Goal: Communication & Community: Answer question/provide support

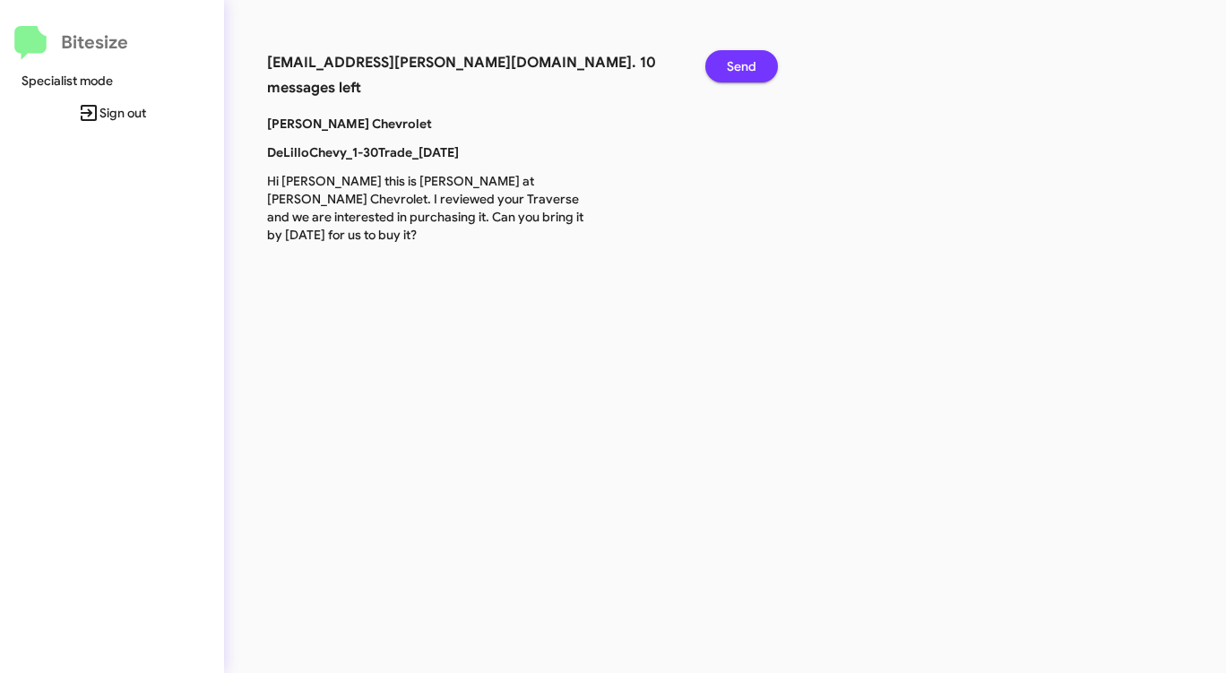
click at [745, 57] on span "Send" at bounding box center [742, 66] width 30 height 32
click at [744, 57] on span "Send" at bounding box center [742, 66] width 30 height 32
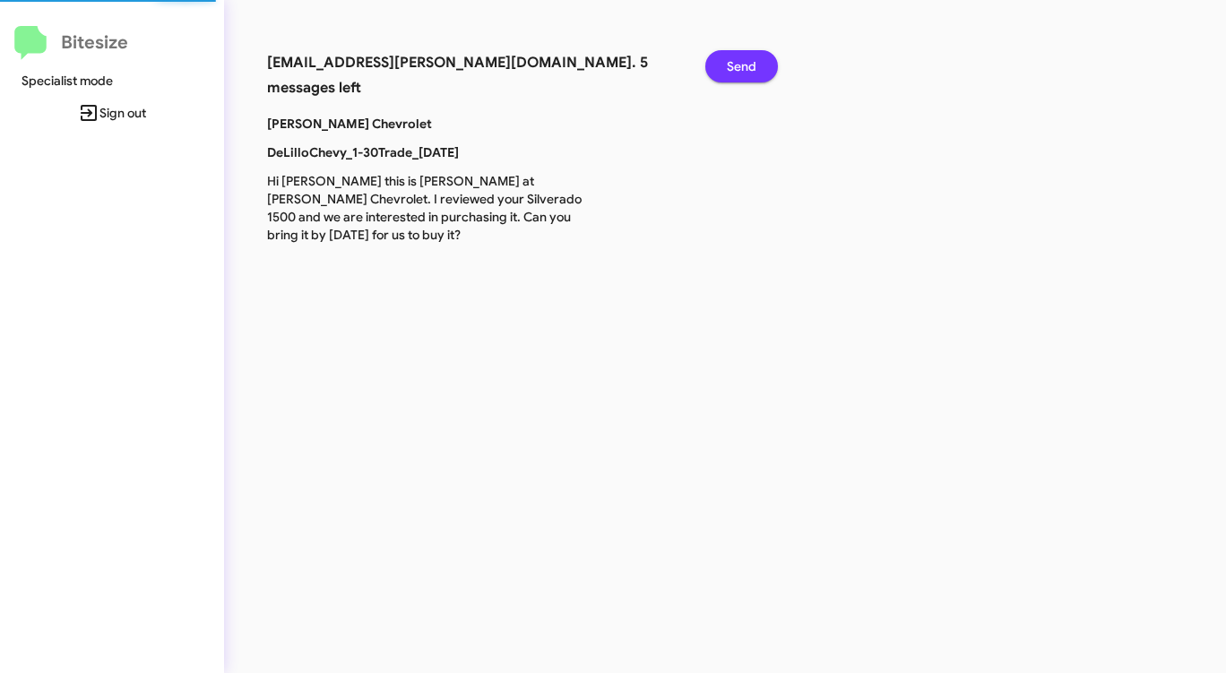
click at [744, 57] on span "Send" at bounding box center [742, 66] width 30 height 32
click at [743, 57] on span "Send" at bounding box center [742, 66] width 30 height 32
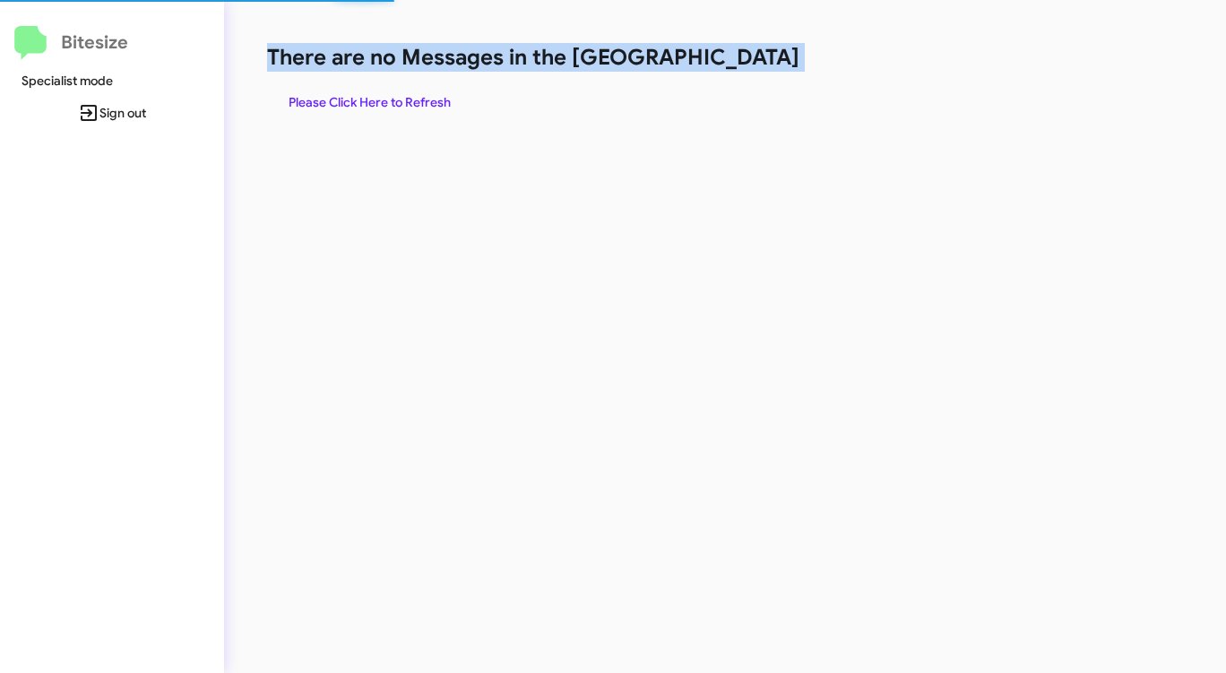
click at [743, 57] on h1 "There are no Messages in the [GEOGRAPHIC_DATA]" at bounding box center [641, 57] width 749 height 29
click at [411, 99] on span "Please Click Here to Refresh" at bounding box center [370, 102] width 162 height 32
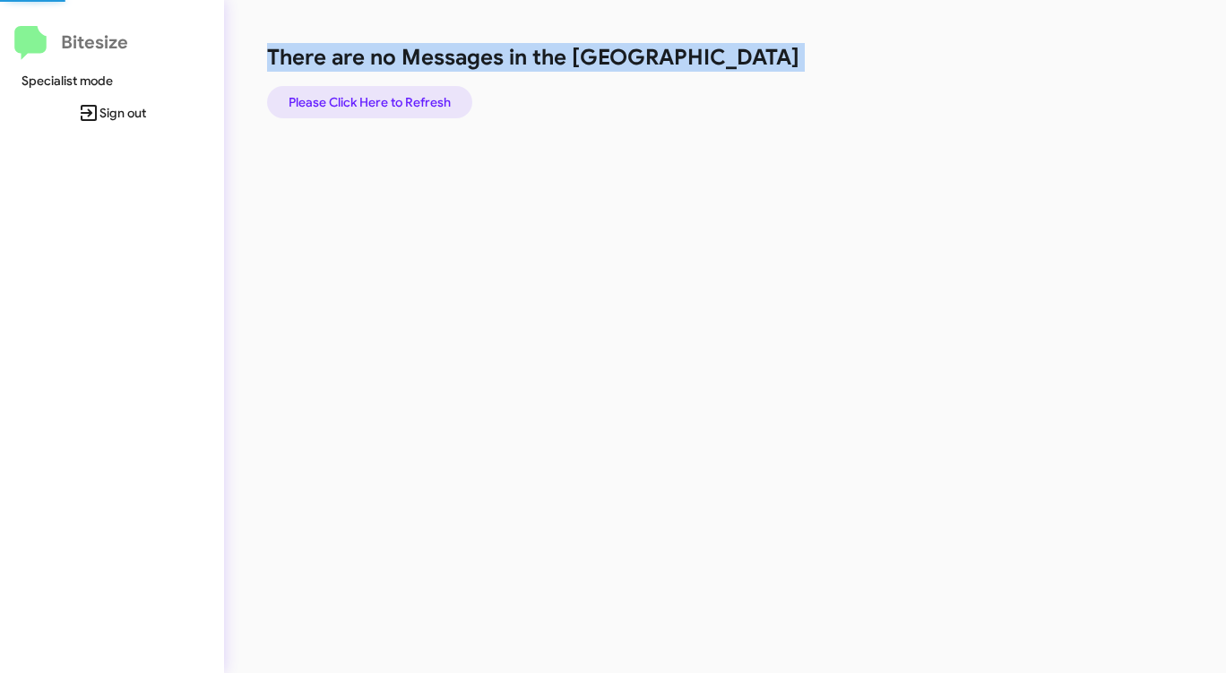
click at [411, 99] on span "Please Click Here to Refresh" at bounding box center [370, 102] width 162 height 32
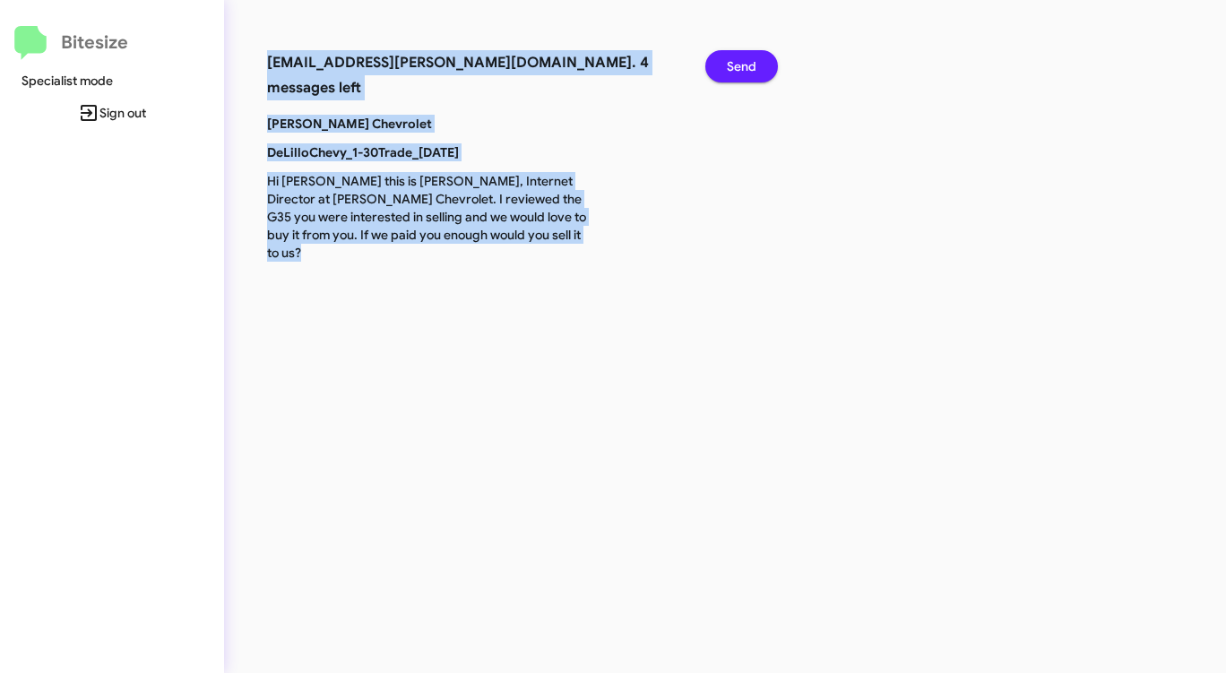
click at [743, 73] on span "Send" at bounding box center [742, 66] width 30 height 32
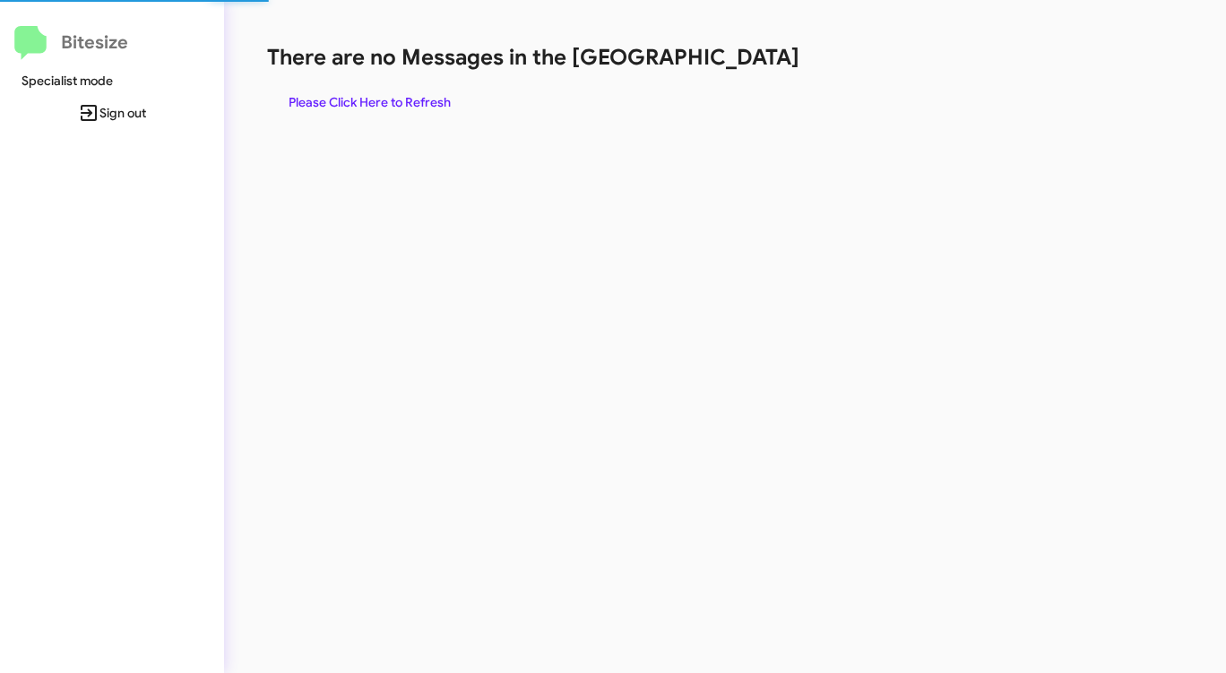
click at [743, 73] on div "There are no Messages in the Queue Please Click Here to Refresh" at bounding box center [641, 80] width 749 height 75
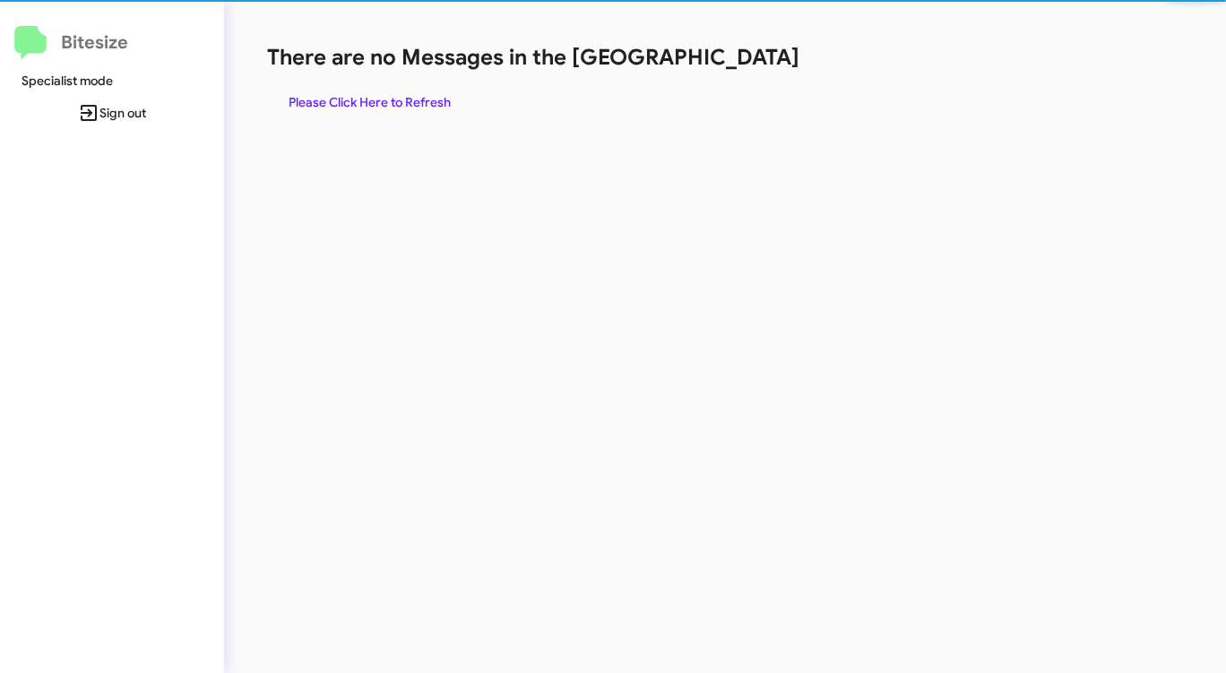
click at [743, 73] on div "There are no Messages in the Queue Please Click Here to Refresh" at bounding box center [641, 80] width 749 height 75
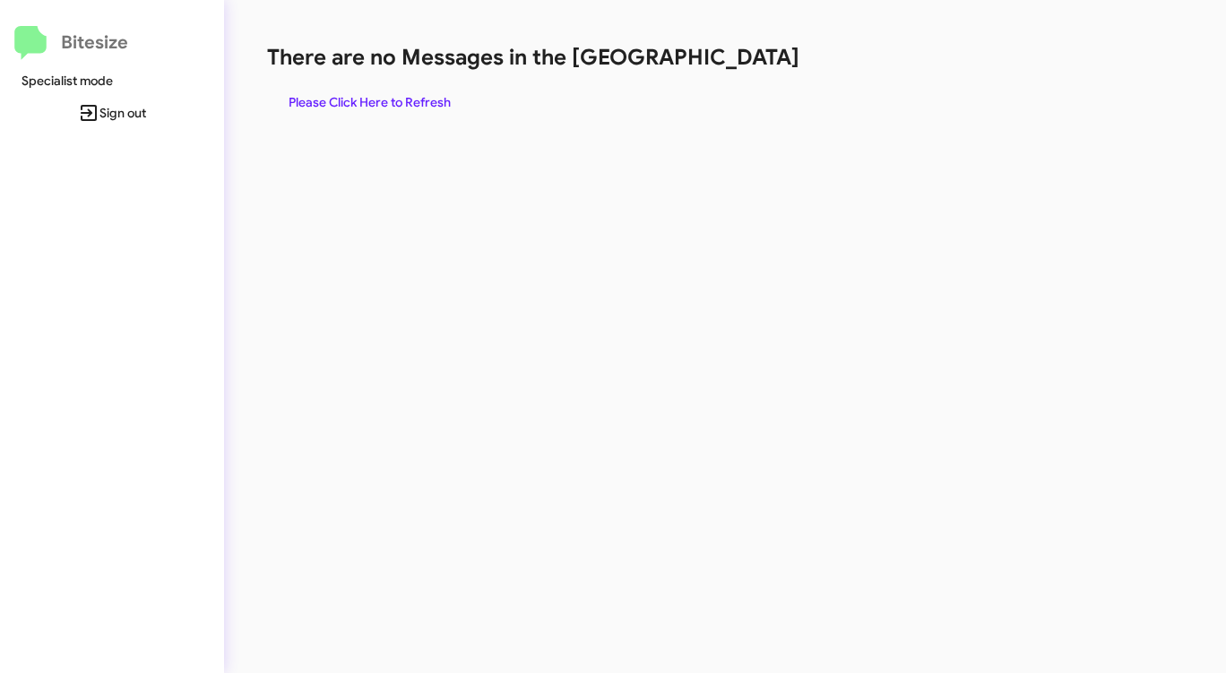
click at [740, 73] on div "There are no Messages in the Queue Please Click Here to Refresh" at bounding box center [641, 80] width 749 height 75
click at [380, 97] on span "Please Click Here to Refresh" at bounding box center [370, 102] width 162 height 32
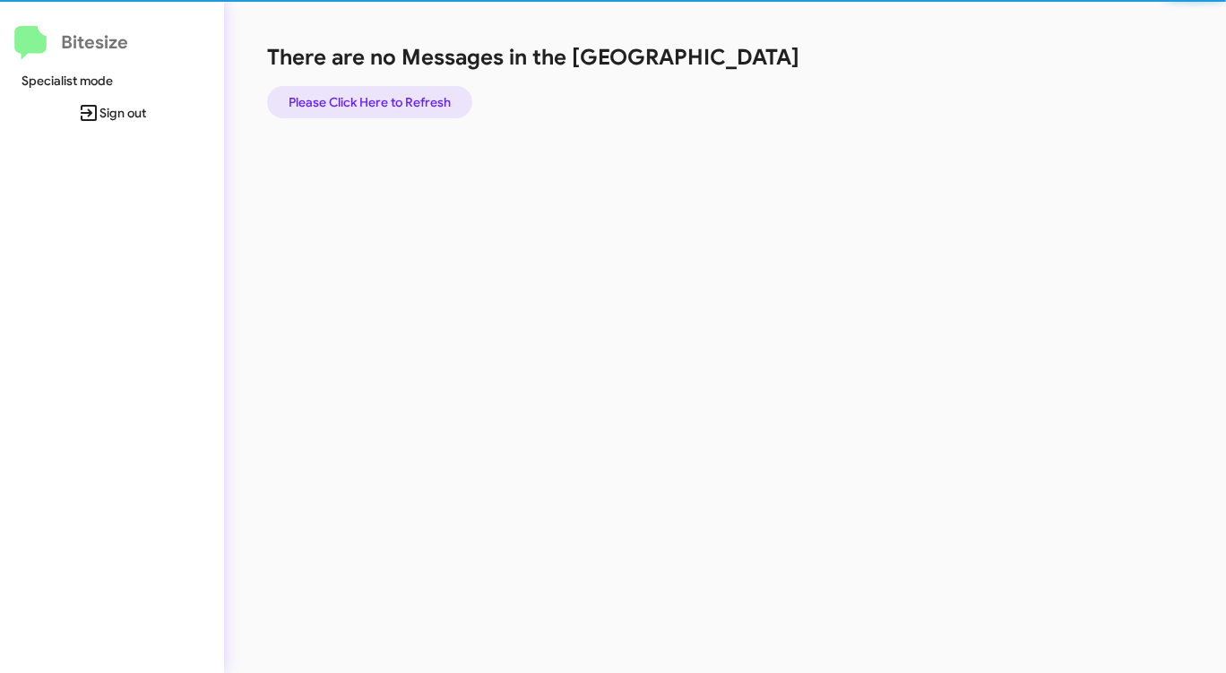
click at [383, 98] on span "Please Click Here to Refresh" at bounding box center [370, 102] width 162 height 32
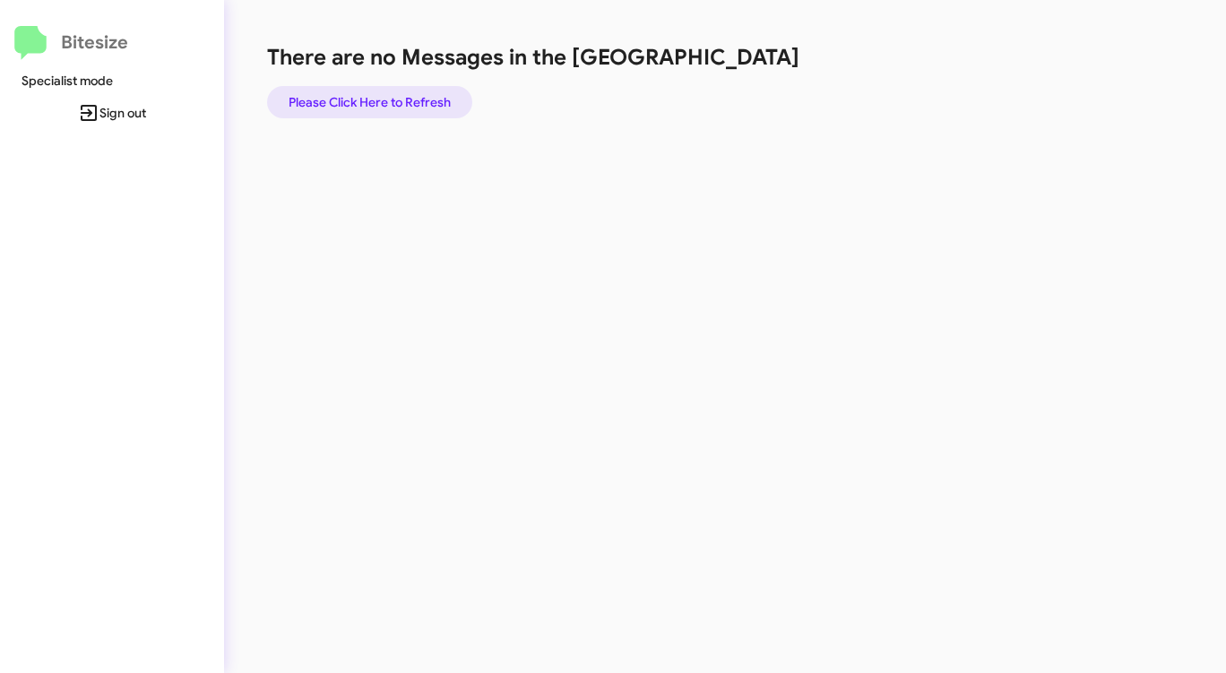
click at [383, 98] on span "Please Click Here to Refresh" at bounding box center [370, 102] width 162 height 32
click at [384, 98] on span "Please Click Here to Refresh" at bounding box center [370, 102] width 162 height 32
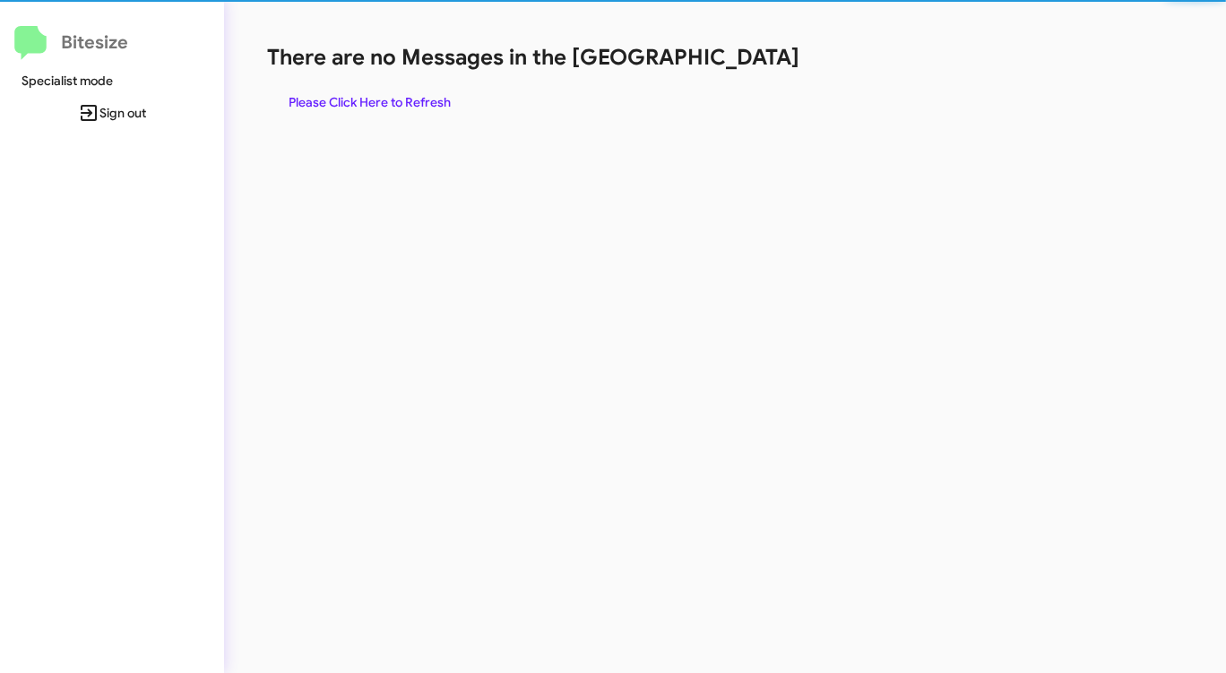
click at [381, 98] on span "Please Click Here to Refresh" at bounding box center [370, 102] width 162 height 32
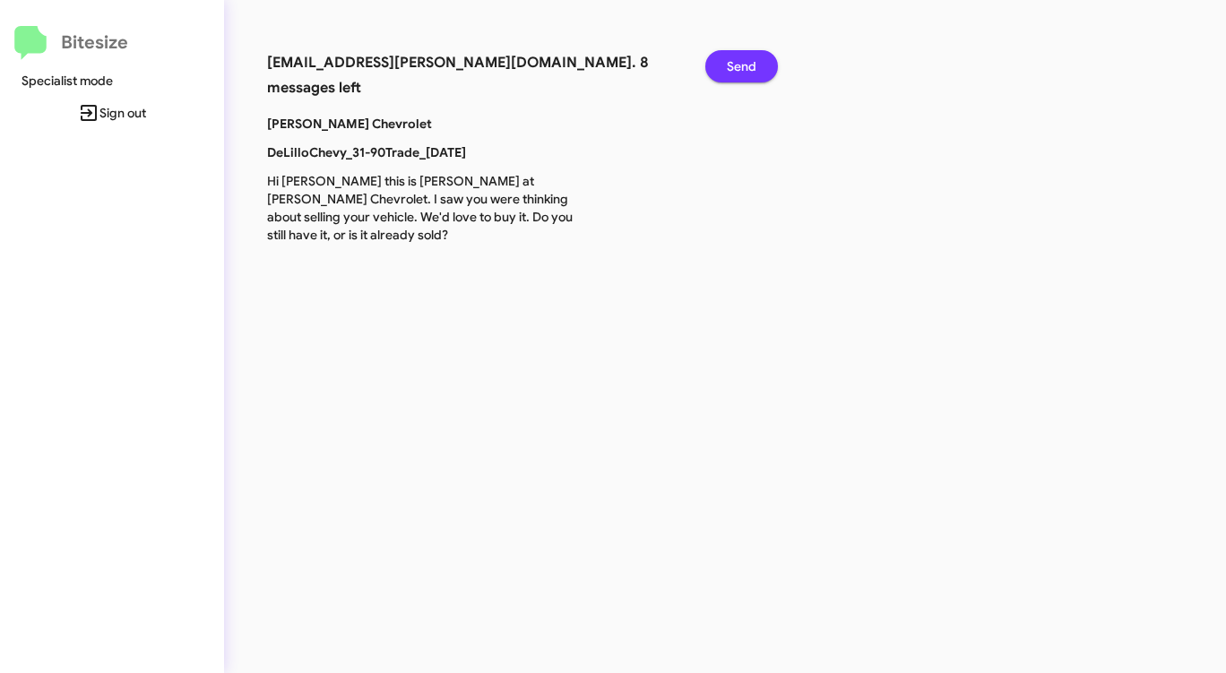
click at [757, 67] on button "Send" at bounding box center [741, 66] width 73 height 32
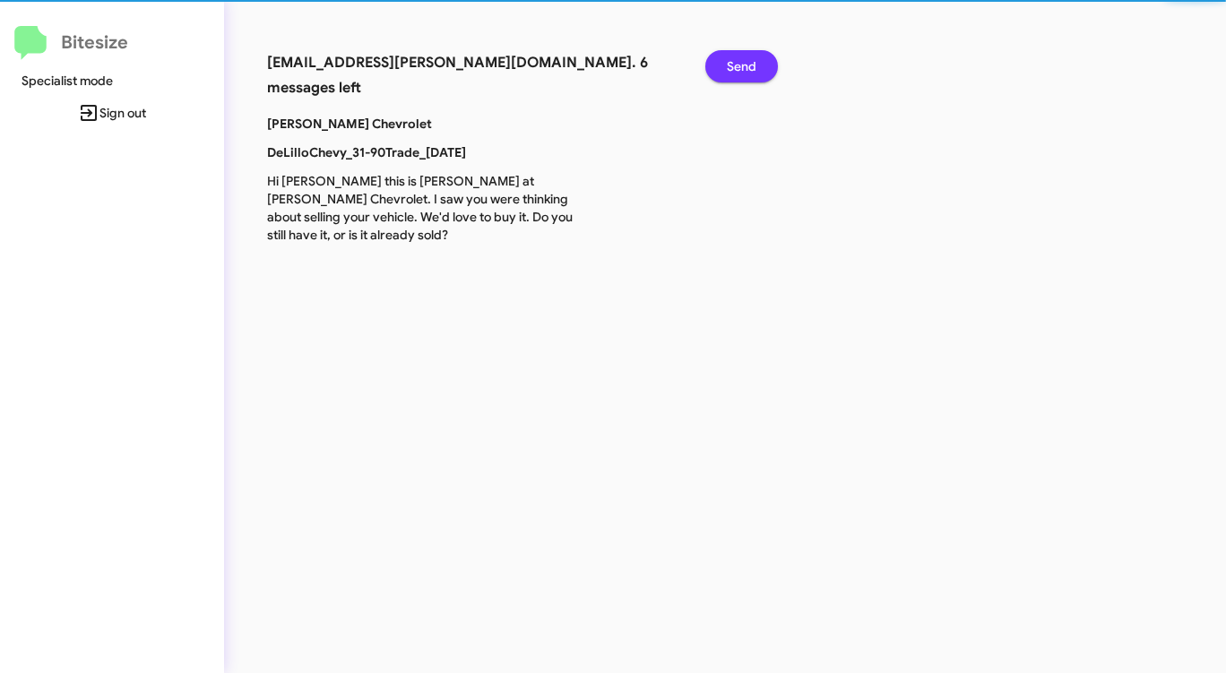
click at [757, 67] on button "Send" at bounding box center [741, 66] width 73 height 32
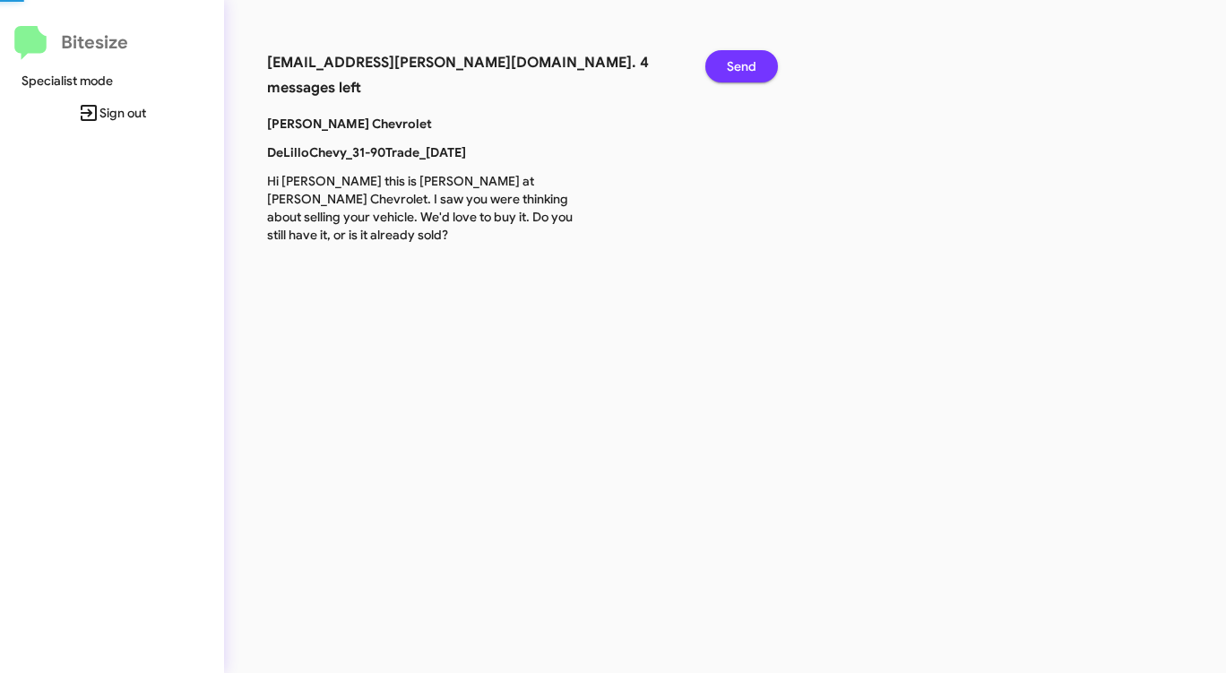
click at [757, 67] on button "Send" at bounding box center [741, 66] width 73 height 32
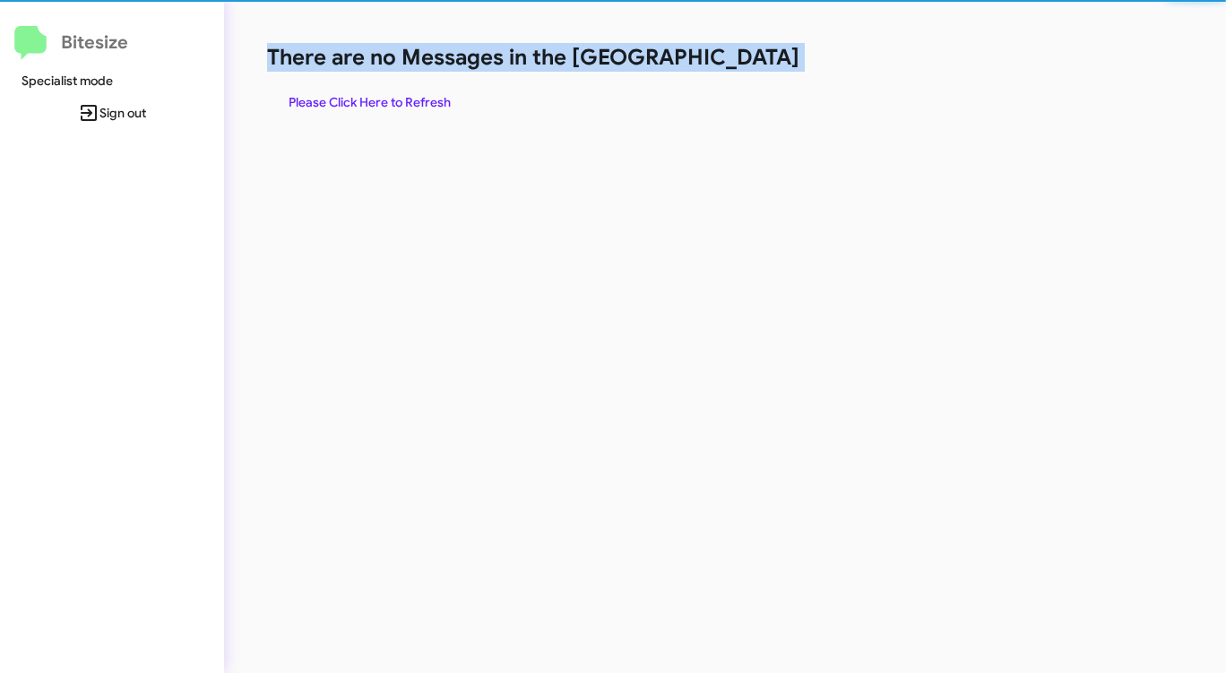
click at [757, 67] on h1 "There are no Messages in the [GEOGRAPHIC_DATA]" at bounding box center [641, 57] width 749 height 29
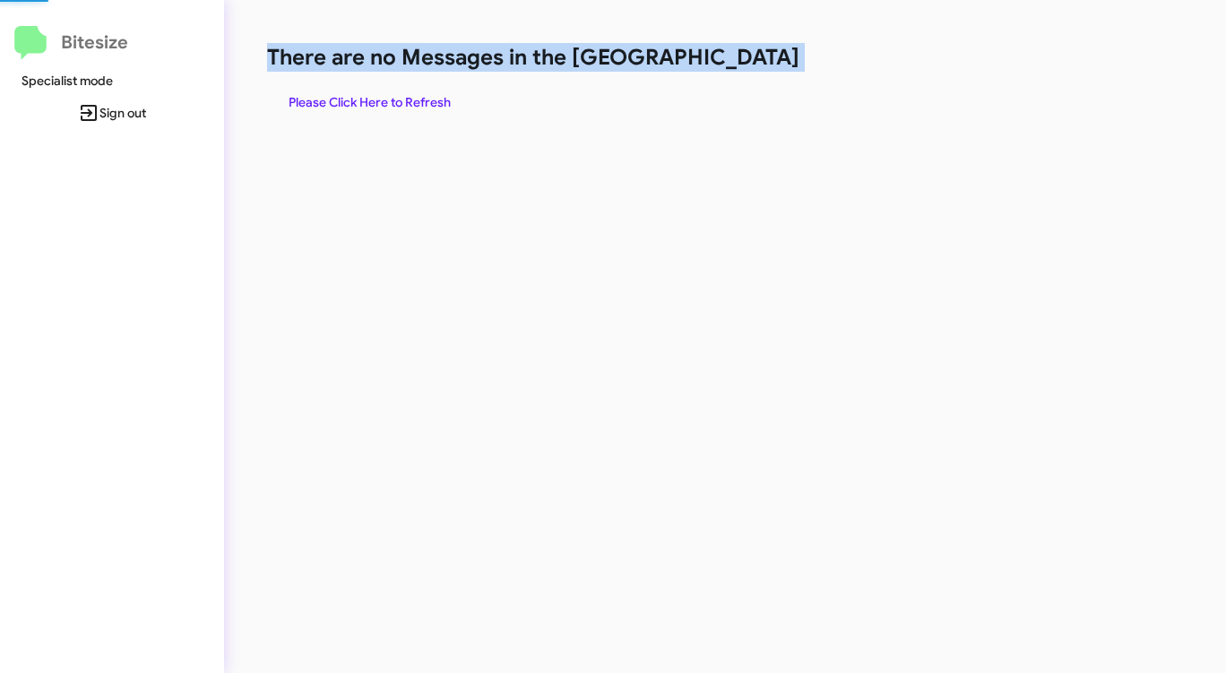
click at [757, 67] on h1 "There are no Messages in the [GEOGRAPHIC_DATA]" at bounding box center [641, 57] width 749 height 29
drag, startPoint x: 757, startPoint y: 67, endPoint x: 735, endPoint y: 71, distance: 22.7
click at [754, 67] on h1 "There are no Messages in the [GEOGRAPHIC_DATA]" at bounding box center [641, 57] width 749 height 29
click at [369, 91] on span "Please Click Here to Refresh" at bounding box center [370, 102] width 162 height 32
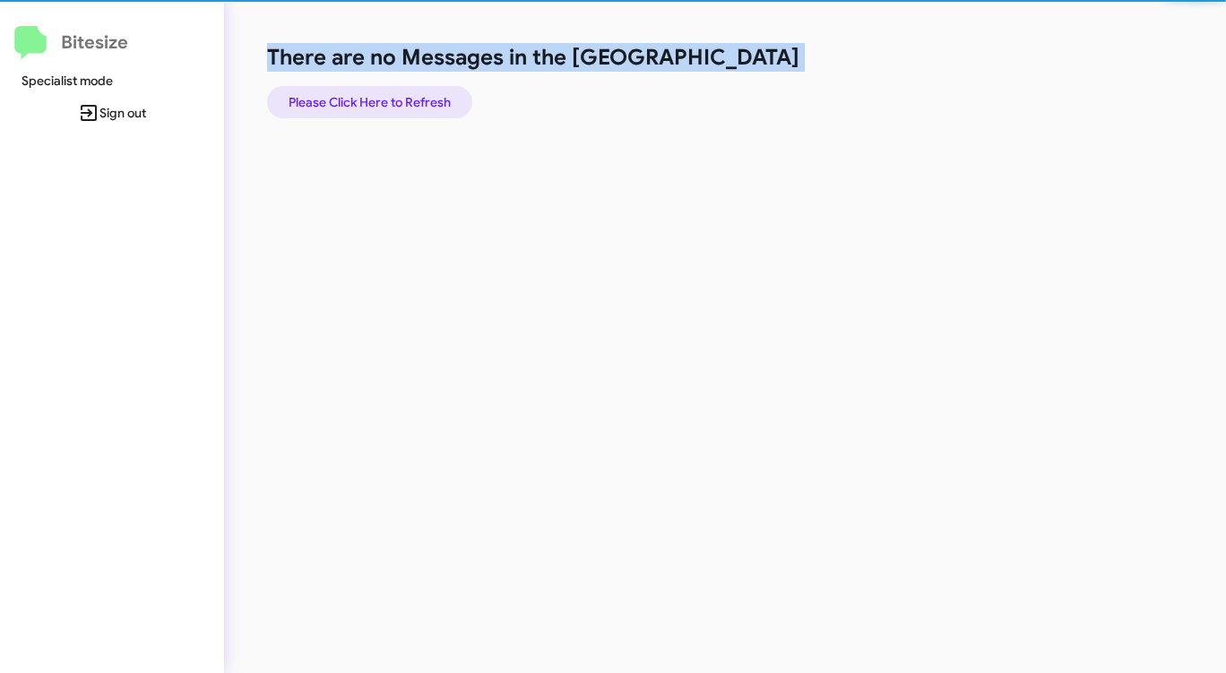
click at [369, 91] on span "Please Click Here to Refresh" at bounding box center [370, 102] width 162 height 32
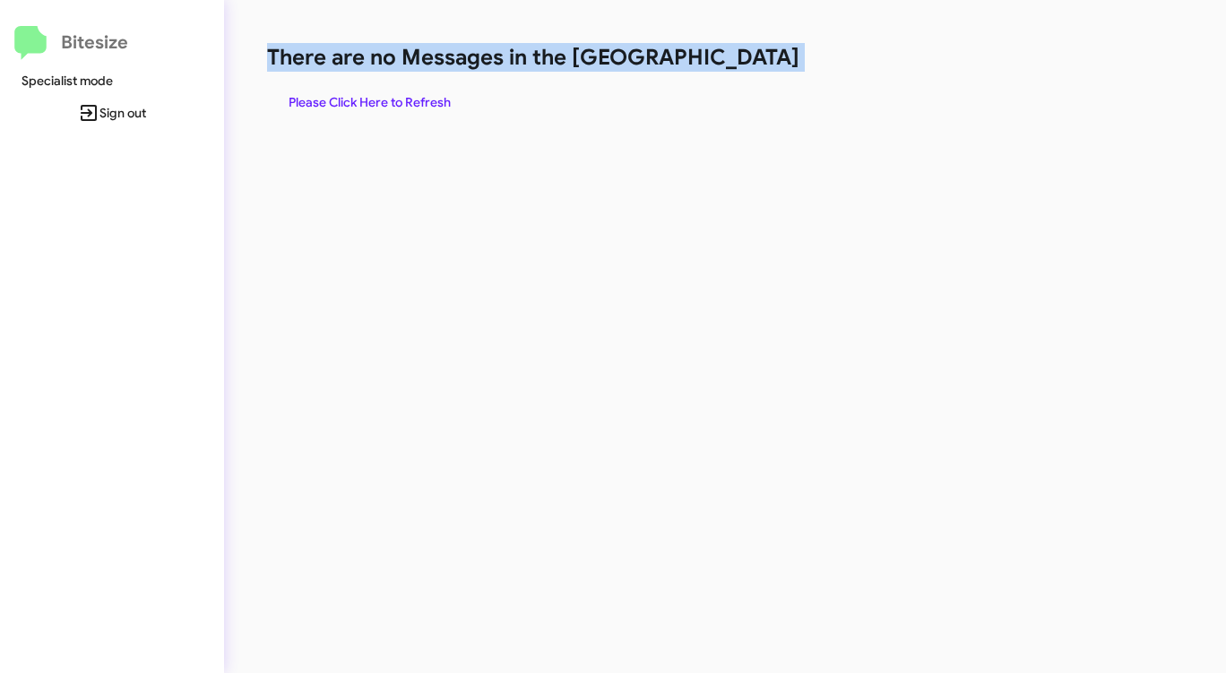
click at [938, 203] on div "There are no Messages in the Queue Please Click Here to Refresh" at bounding box center [641, 336] width 835 height 673
click at [401, 107] on span "Please Click Here to Refresh" at bounding box center [370, 102] width 162 height 32
click at [410, 104] on span "Please Click Here to Refresh" at bounding box center [370, 102] width 162 height 32
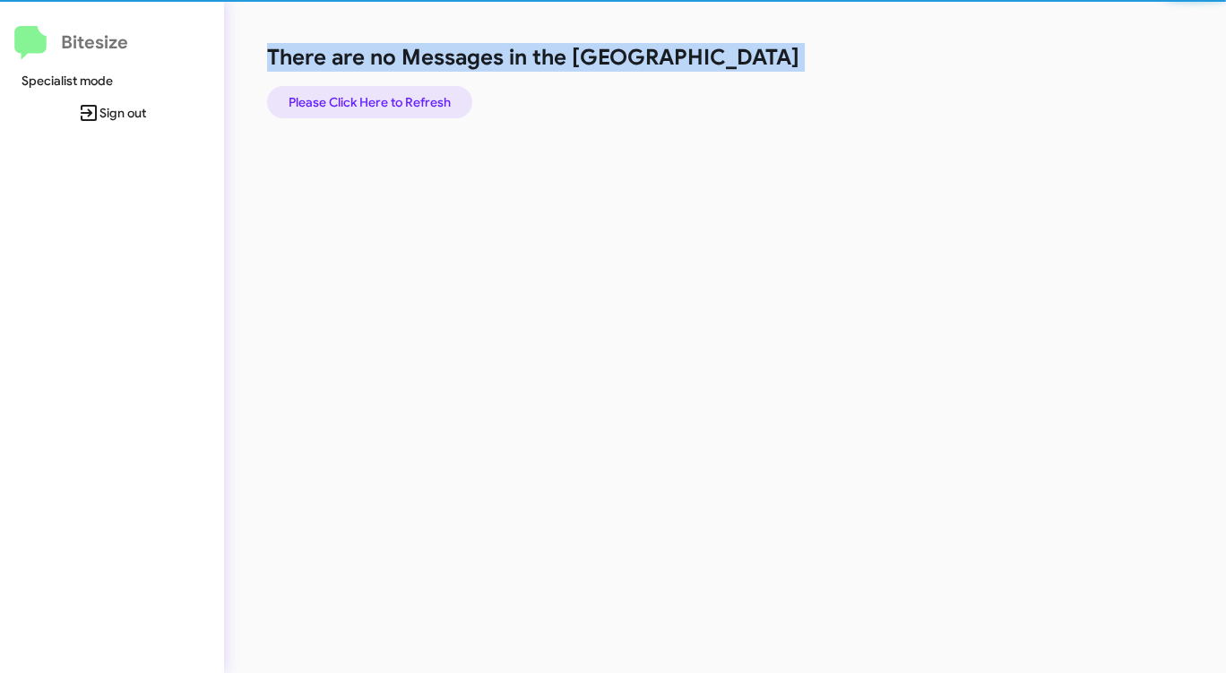
click at [410, 104] on span "Please Click Here to Refresh" at bounding box center [370, 102] width 162 height 32
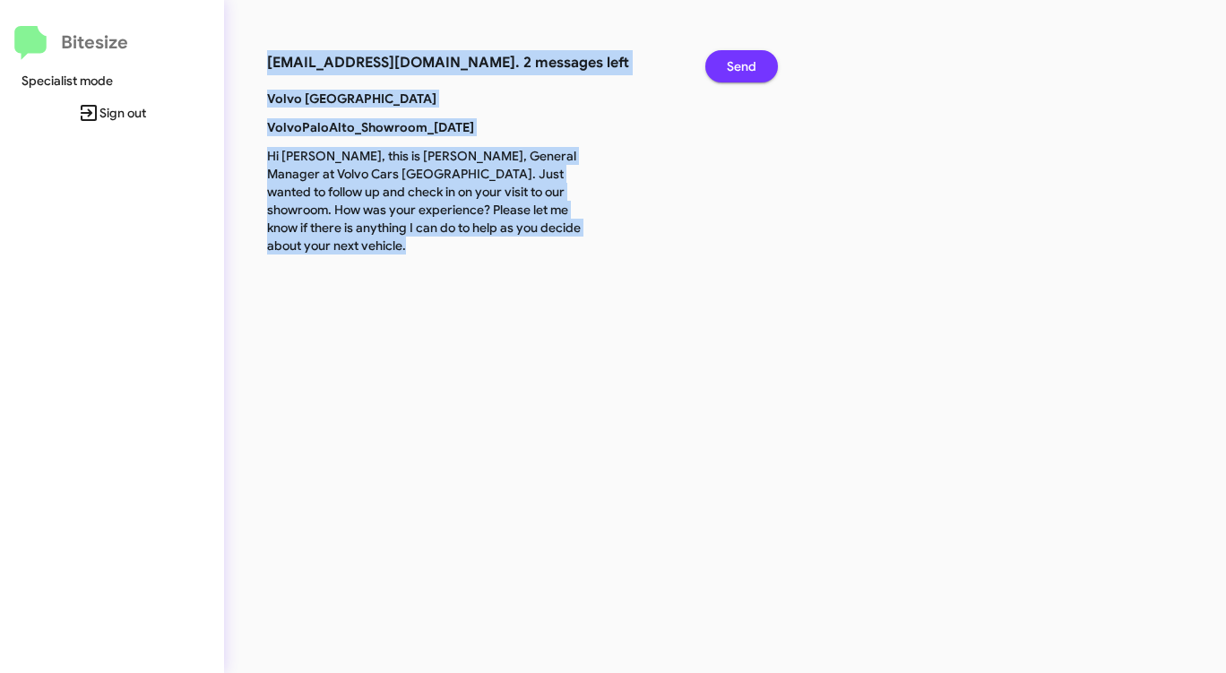
click at [757, 65] on button "Send" at bounding box center [741, 66] width 73 height 32
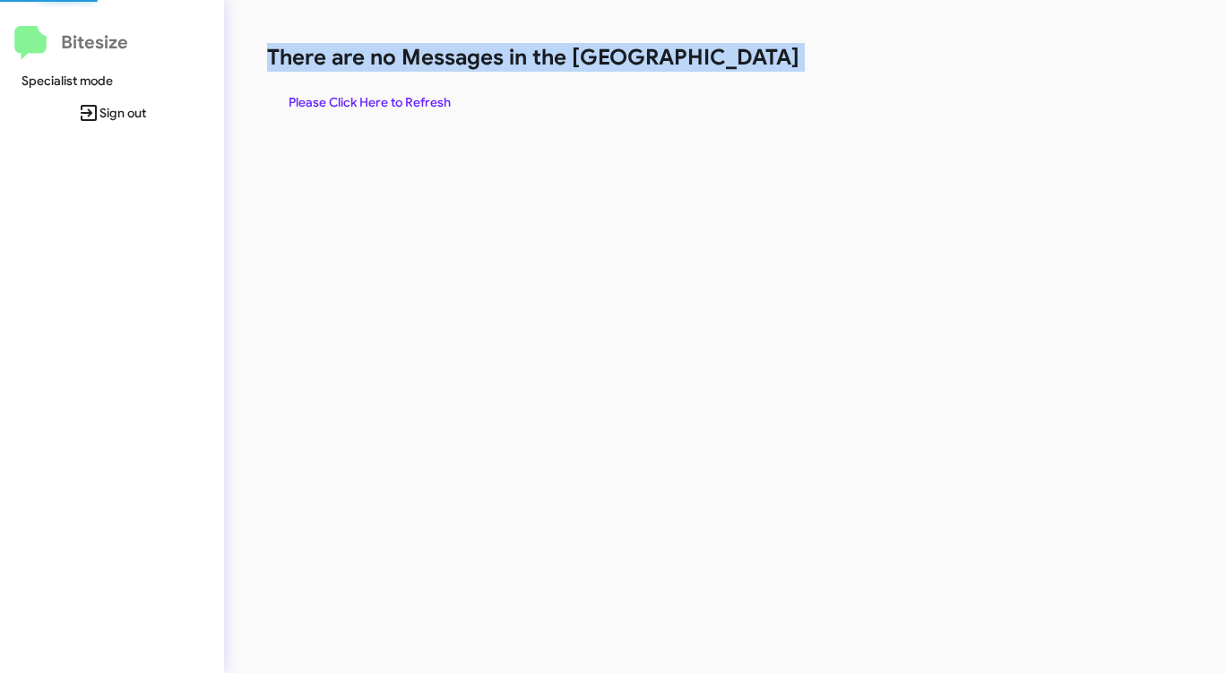
click at [757, 65] on h1 "There are no Messages in the [GEOGRAPHIC_DATA]" at bounding box center [641, 57] width 749 height 29
click at [756, 65] on h1 "There are no Messages in the [GEOGRAPHIC_DATA]" at bounding box center [641, 57] width 749 height 29
click at [755, 65] on h1 "There are no Messages in the [GEOGRAPHIC_DATA]" at bounding box center [641, 57] width 749 height 29
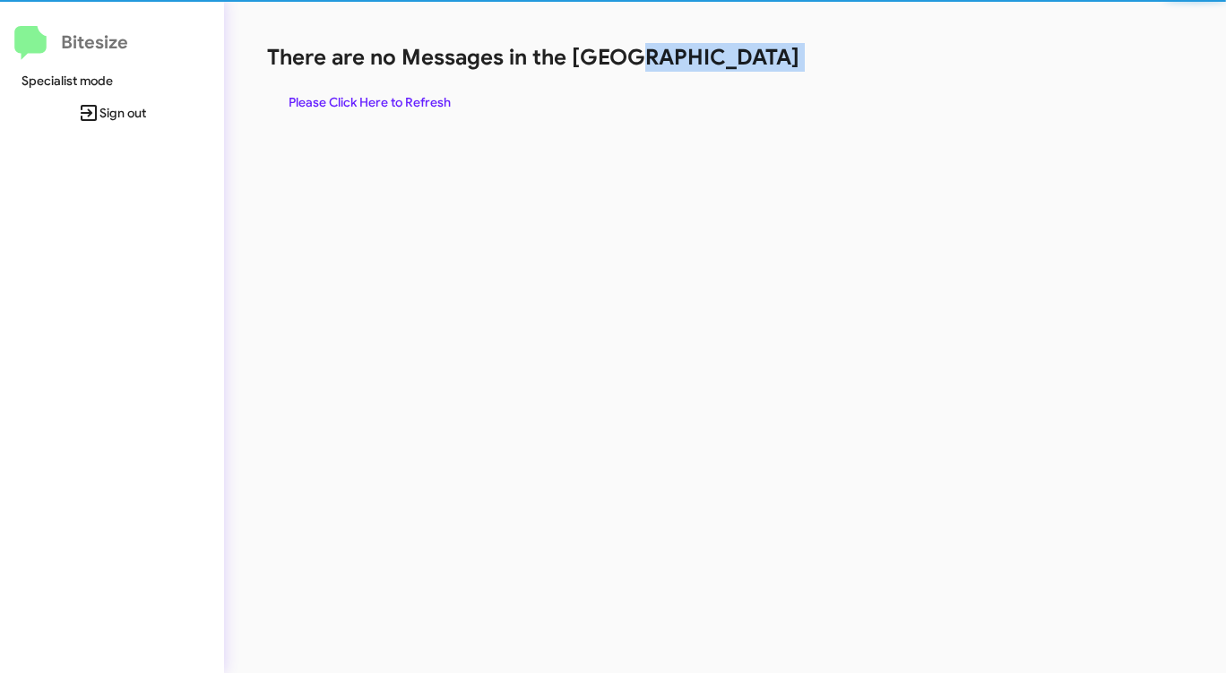
click at [755, 65] on h1 "There are no Messages in the [GEOGRAPHIC_DATA]" at bounding box center [641, 57] width 749 height 29
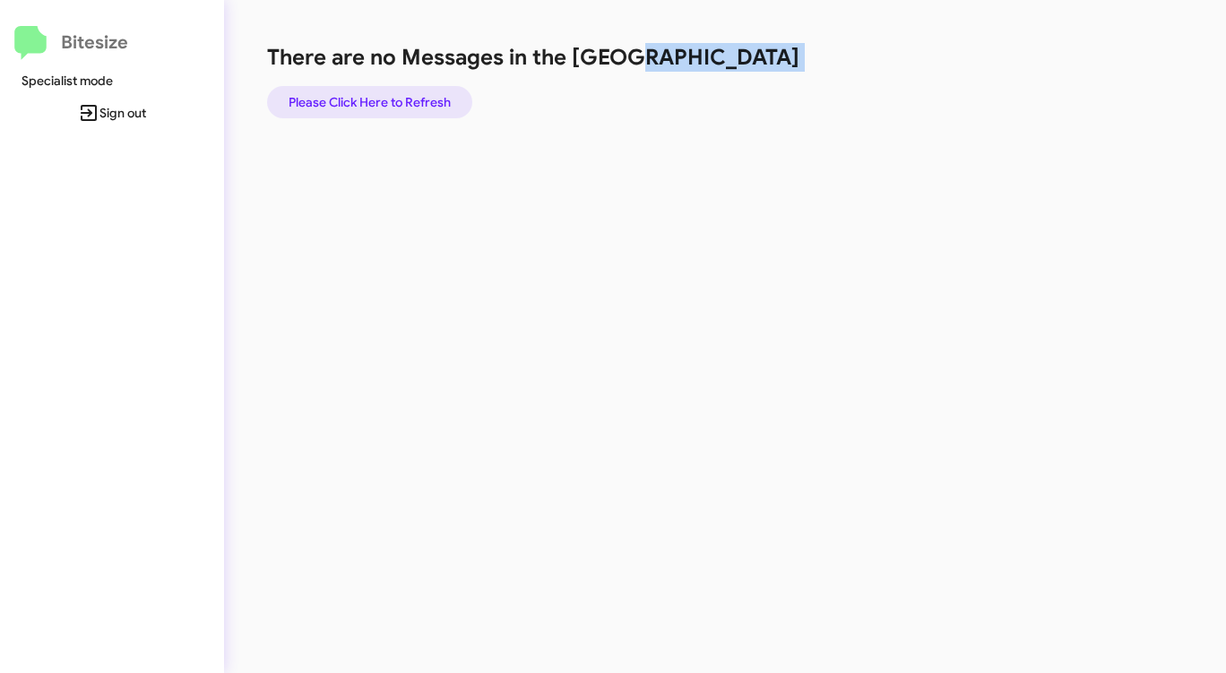
click at [402, 104] on span "Please Click Here to Refresh" at bounding box center [370, 102] width 162 height 32
click at [692, 99] on div "There are no Messages in the Queue Please Click Here to Refresh" at bounding box center [641, 80] width 749 height 75
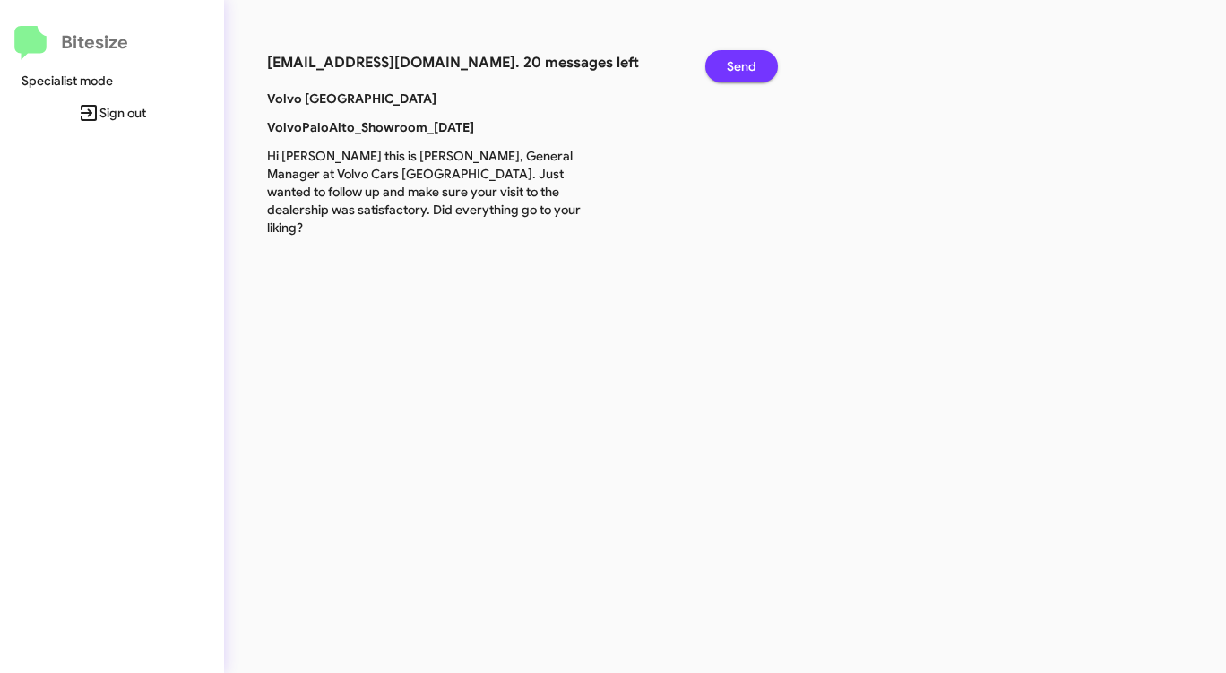
click at [734, 61] on span "Send" at bounding box center [742, 66] width 30 height 32
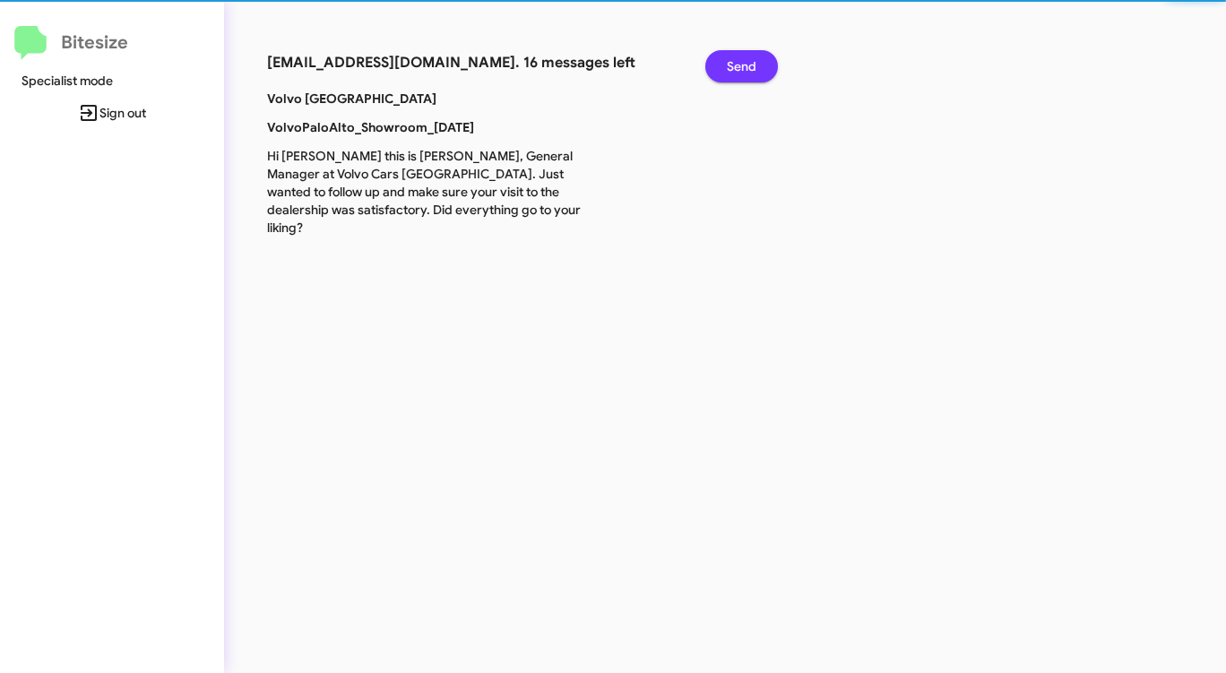
click at [734, 61] on span "Send" at bounding box center [742, 66] width 30 height 32
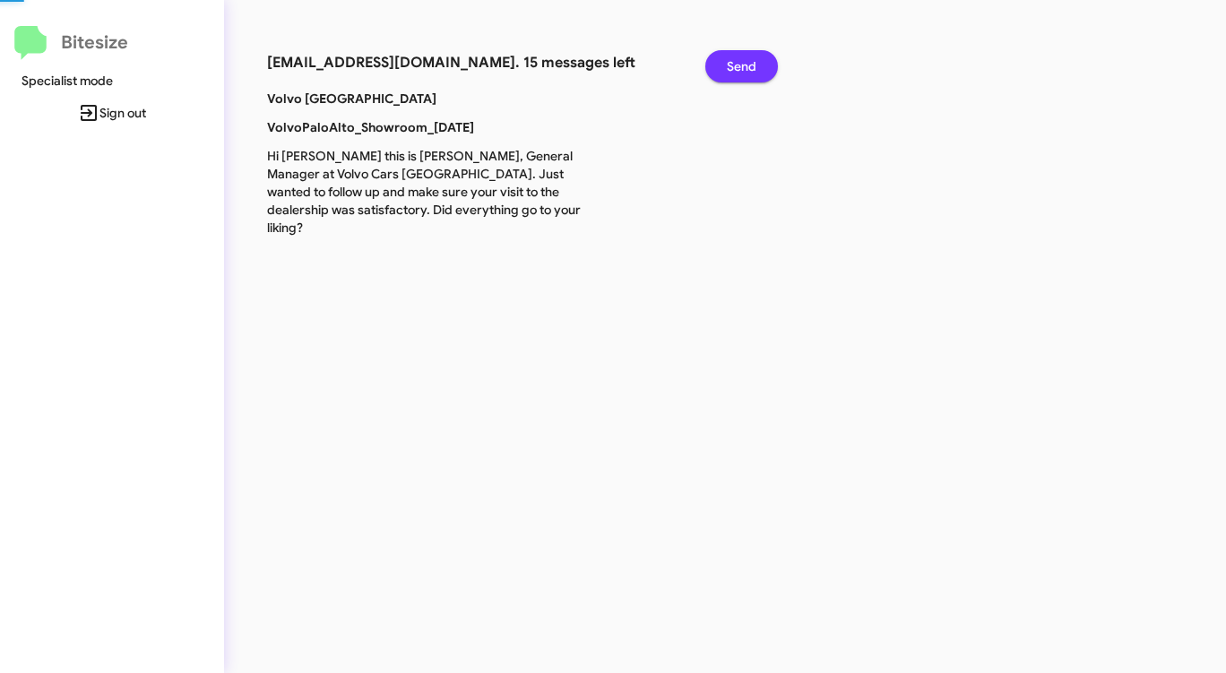
click at [734, 61] on span "Send" at bounding box center [742, 66] width 30 height 32
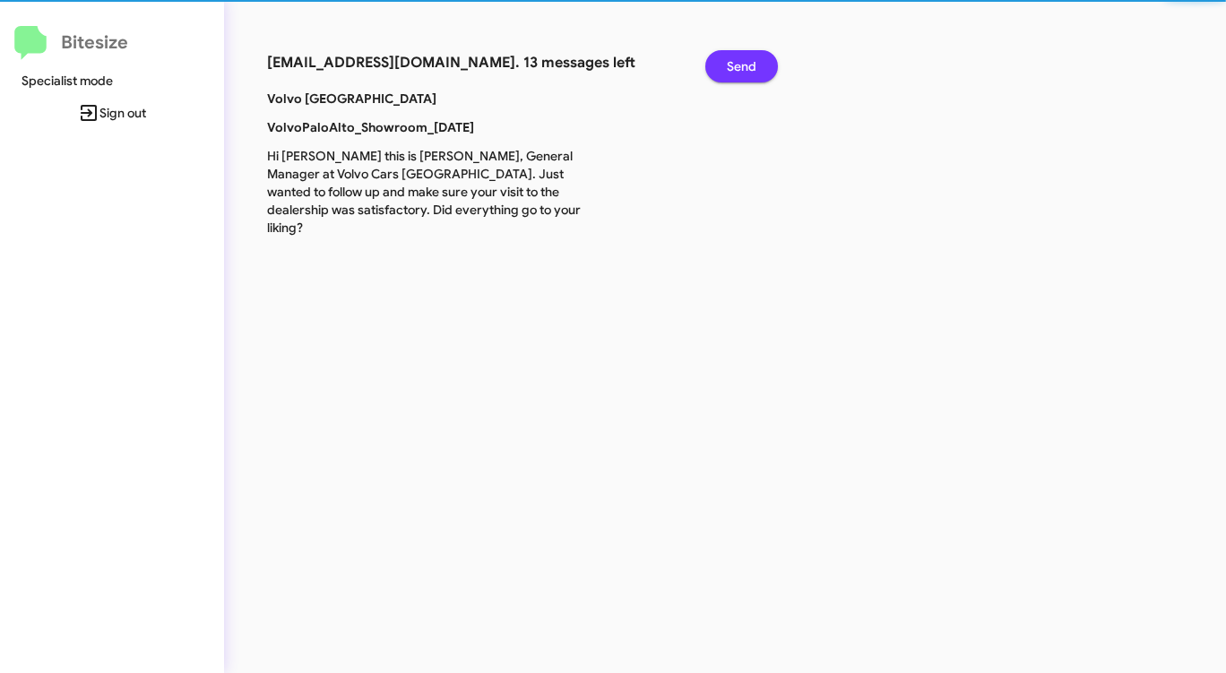
click at [734, 61] on span "Send" at bounding box center [742, 66] width 30 height 32
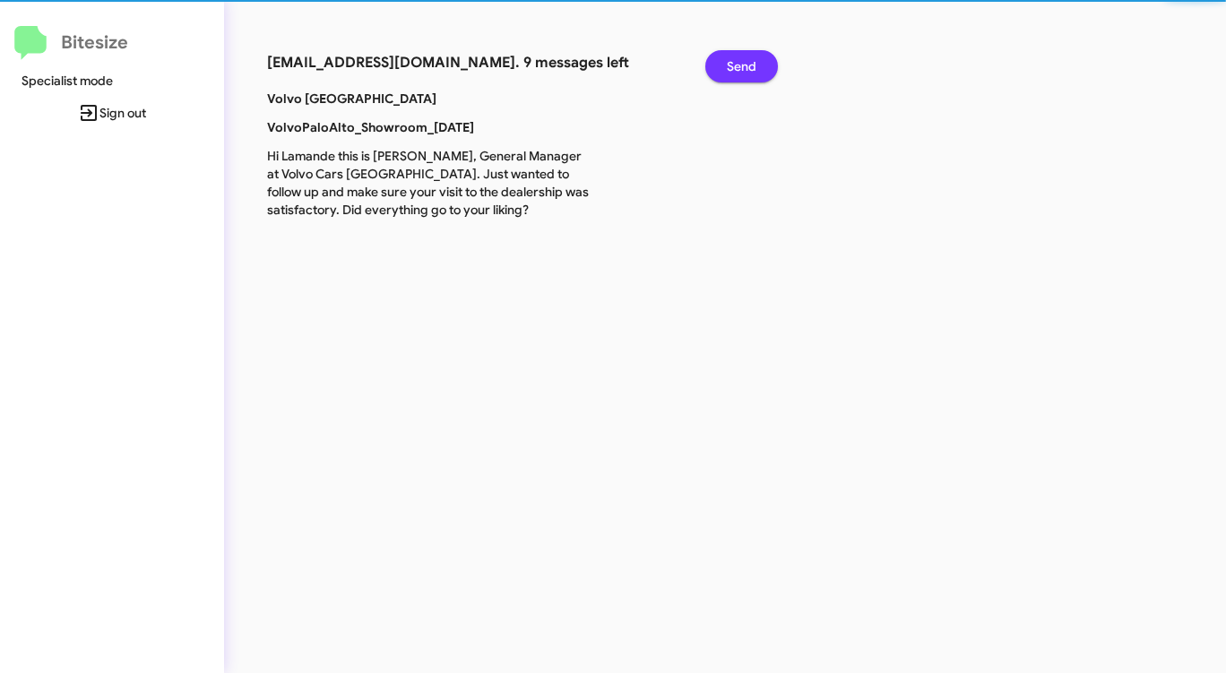
click at [734, 61] on span "Send" at bounding box center [742, 66] width 30 height 32
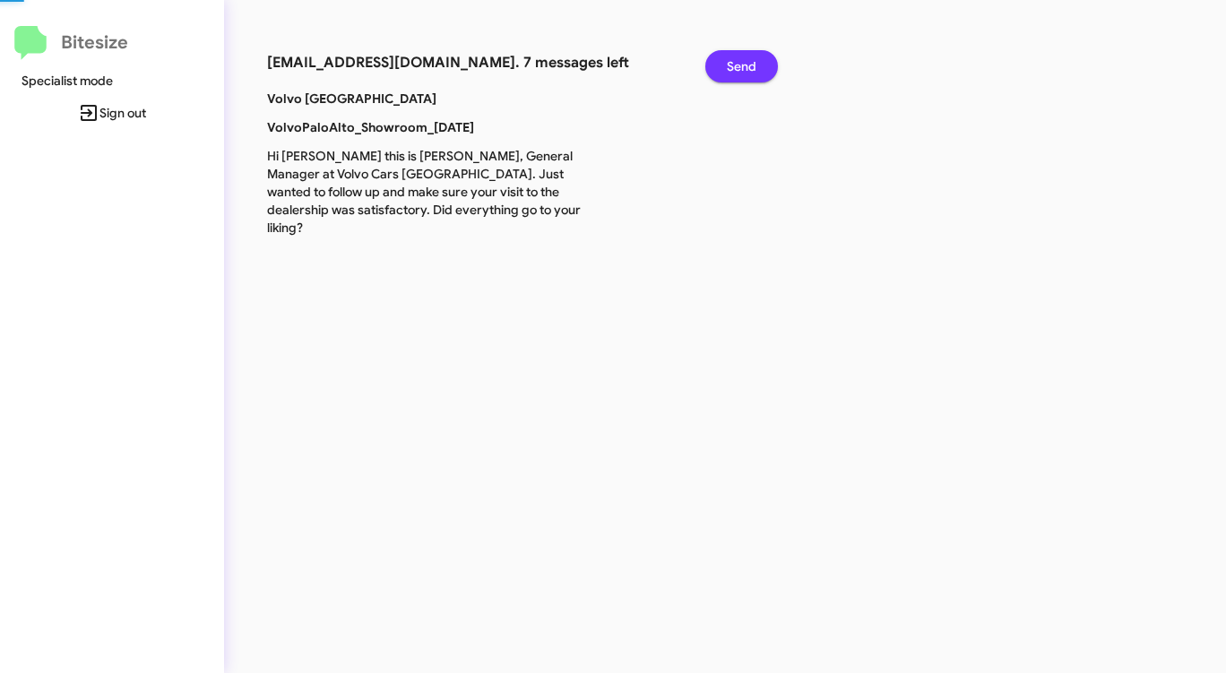
click at [734, 61] on span "Send" at bounding box center [742, 66] width 30 height 32
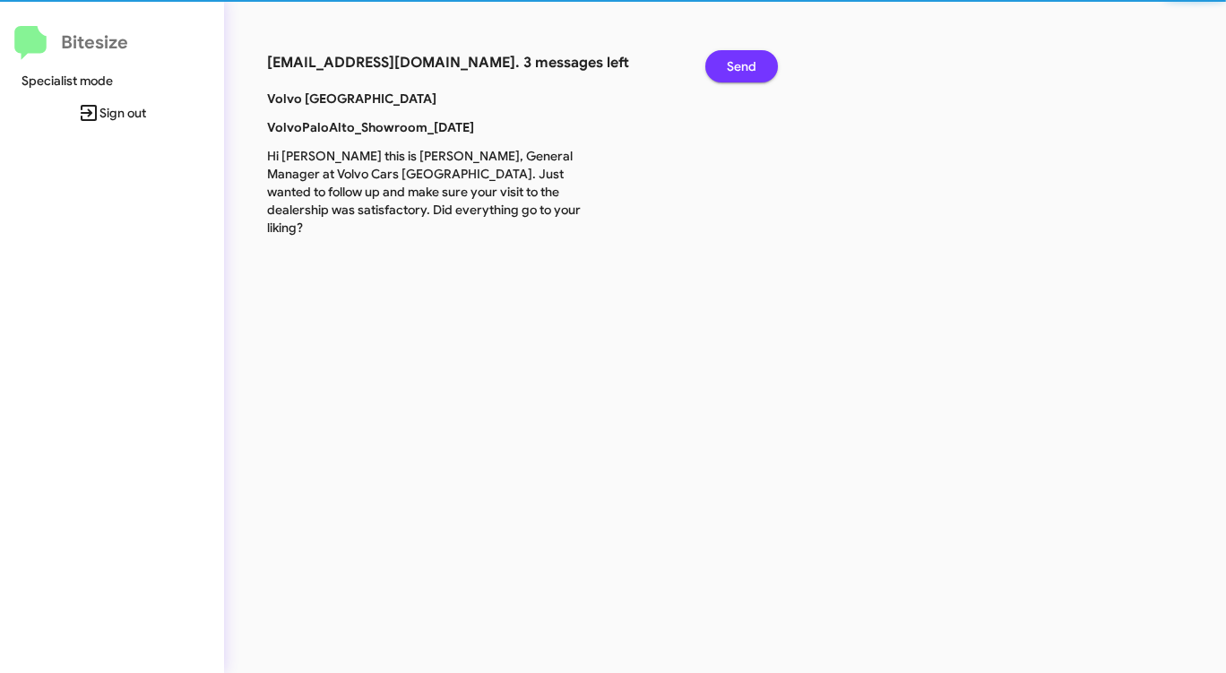
click at [734, 61] on span "Send" at bounding box center [742, 66] width 30 height 32
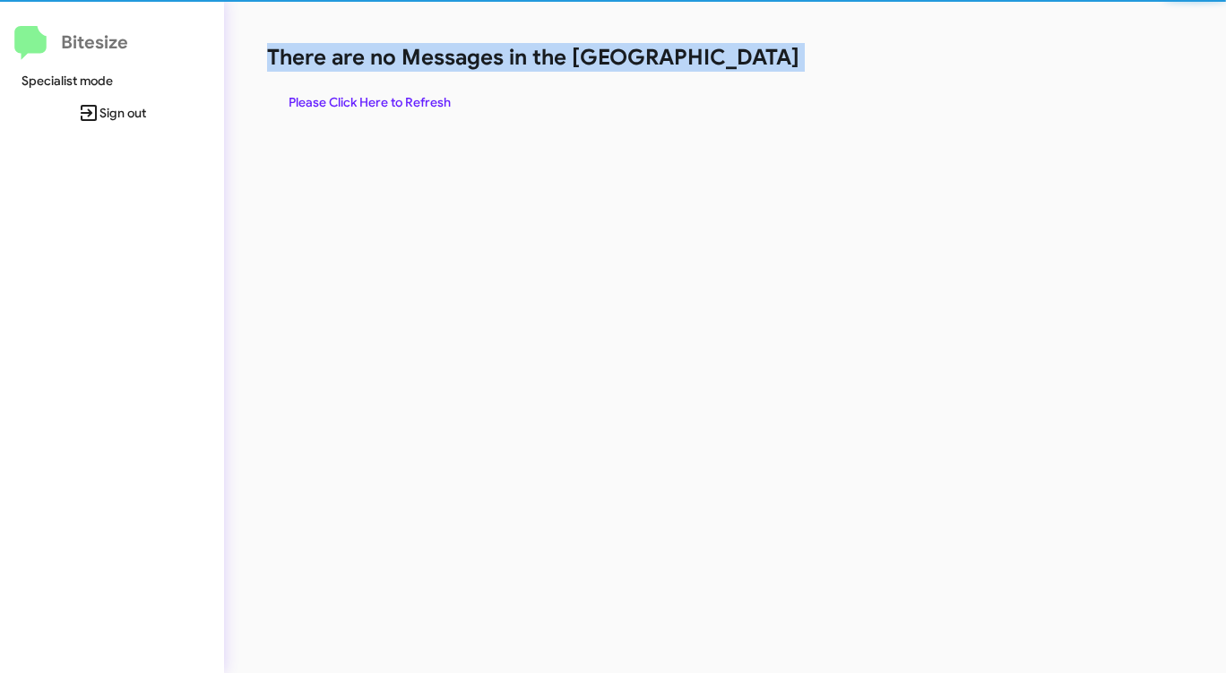
click at [734, 61] on h1 "There are no Messages in the [GEOGRAPHIC_DATA]" at bounding box center [641, 57] width 749 height 29
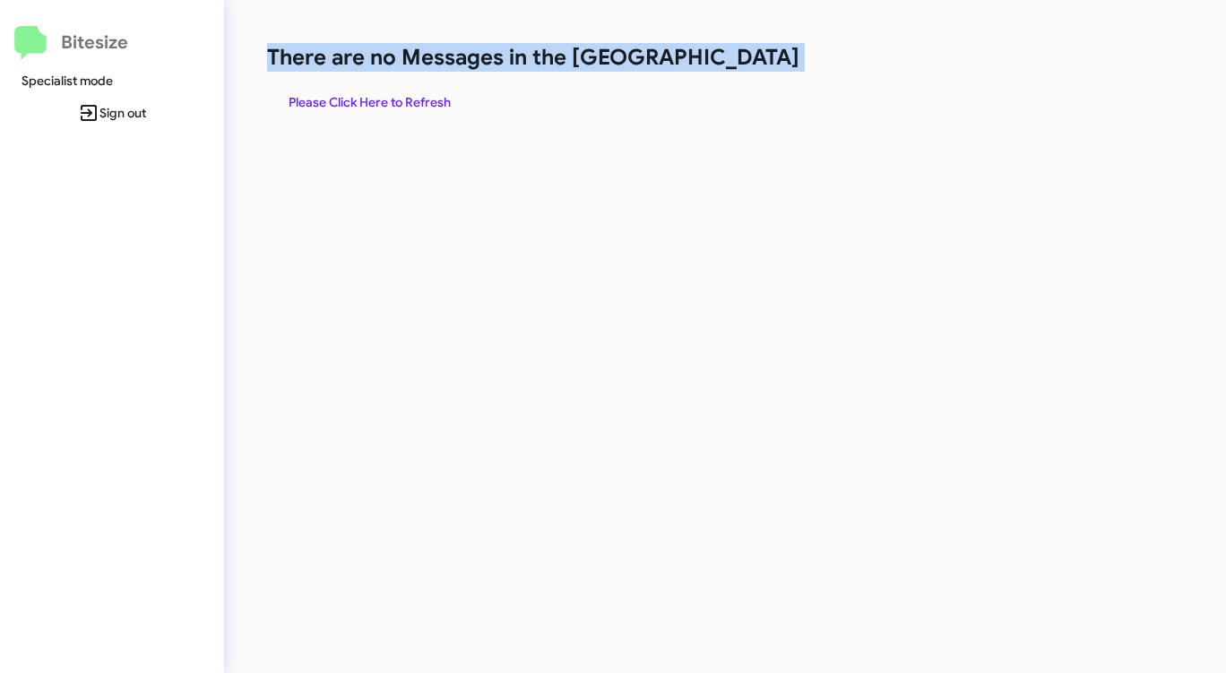
click at [734, 61] on h1 "There are no Messages in the [GEOGRAPHIC_DATA]" at bounding box center [641, 57] width 749 height 29
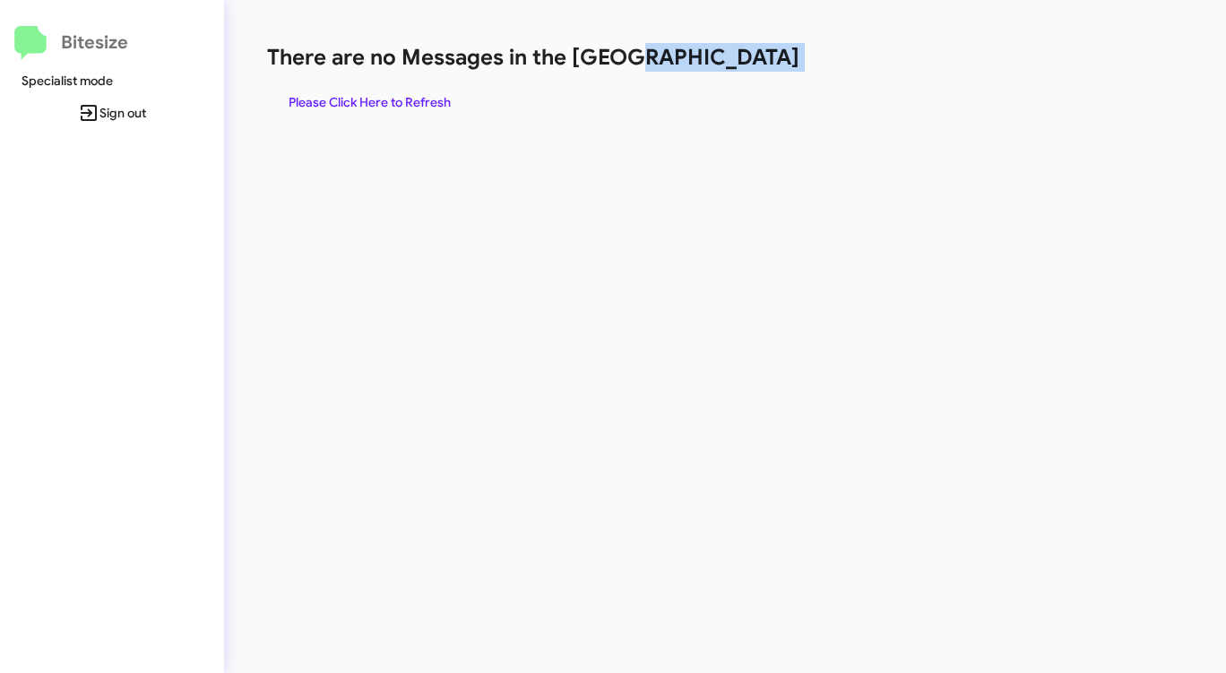
click at [734, 61] on h1 "There are no Messages in the [GEOGRAPHIC_DATA]" at bounding box center [641, 57] width 749 height 29
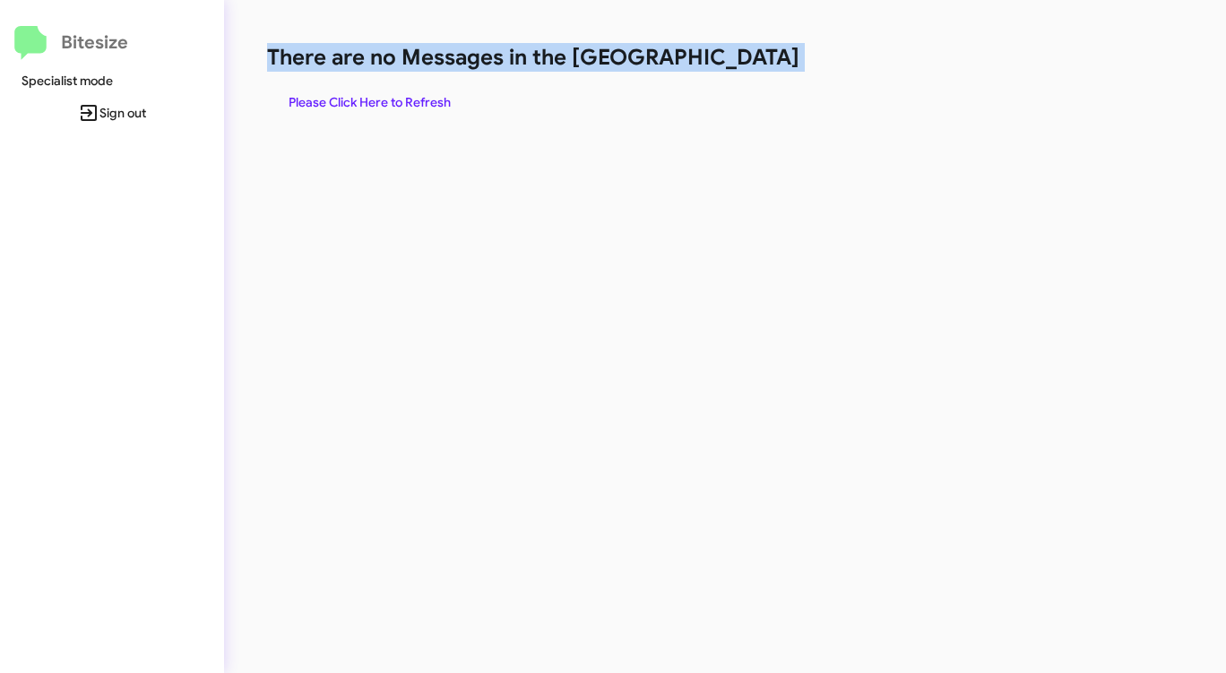
click at [734, 61] on h1 "There are no Messages in the [GEOGRAPHIC_DATA]" at bounding box center [641, 57] width 749 height 29
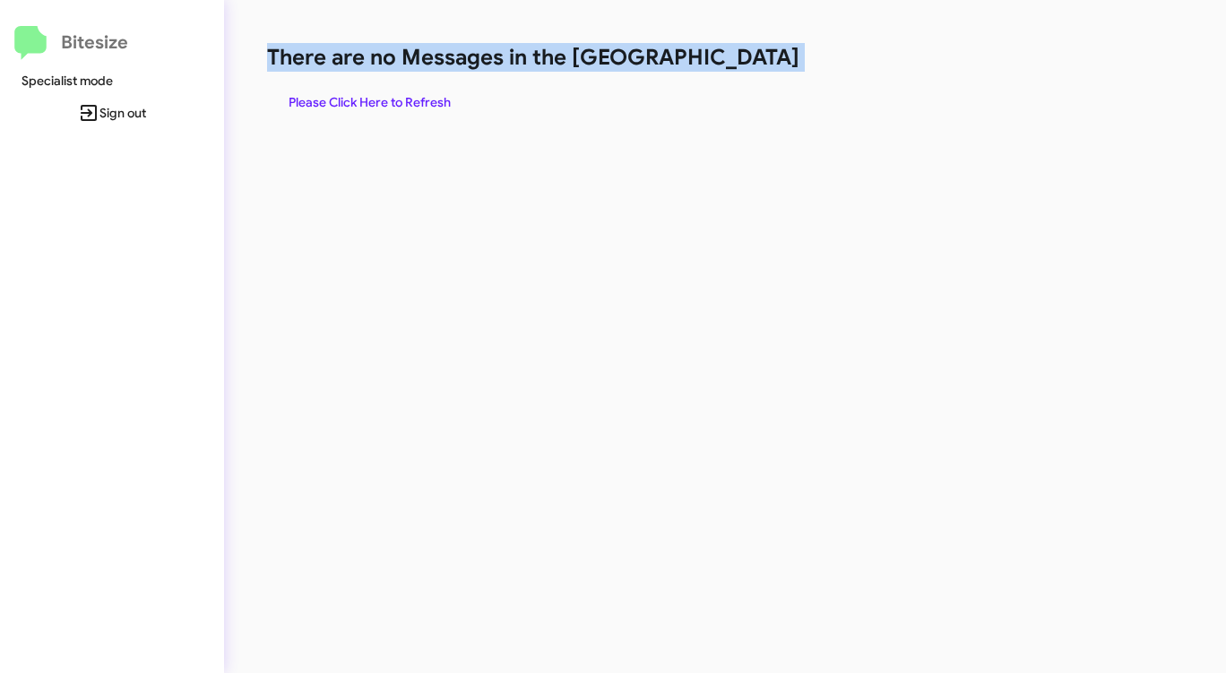
click at [734, 61] on h1 "There are no Messages in the [GEOGRAPHIC_DATA]" at bounding box center [641, 57] width 749 height 29
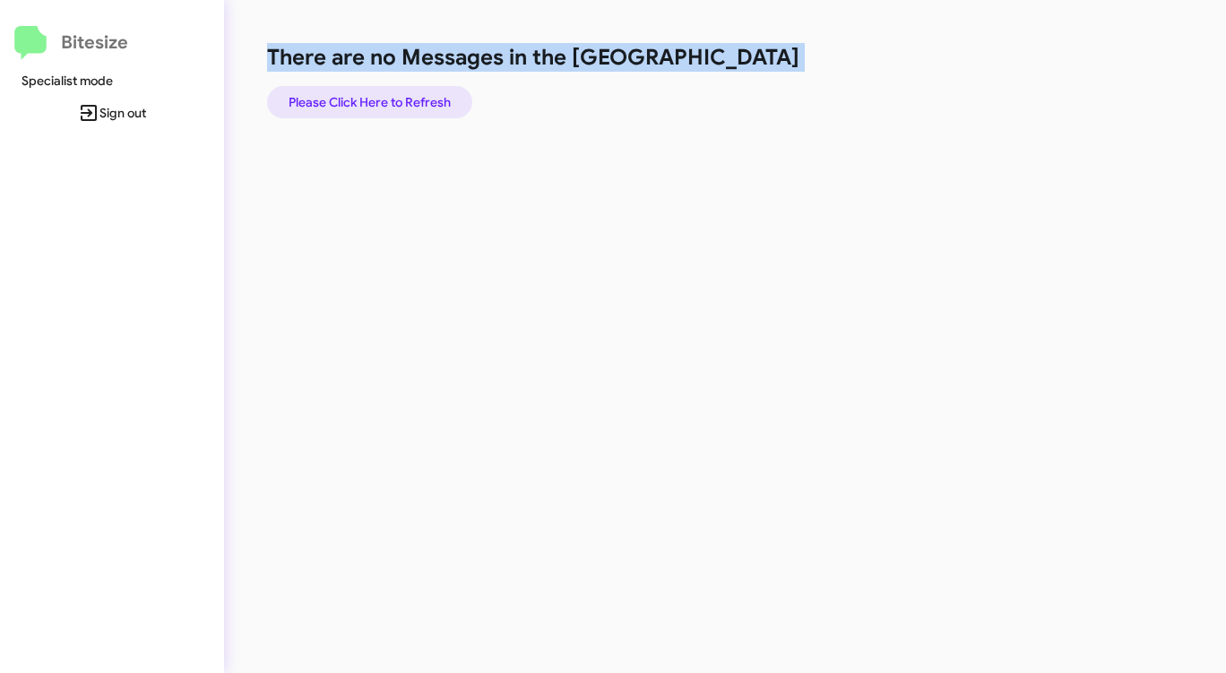
click at [371, 102] on span "Please Click Here to Refresh" at bounding box center [370, 102] width 162 height 32
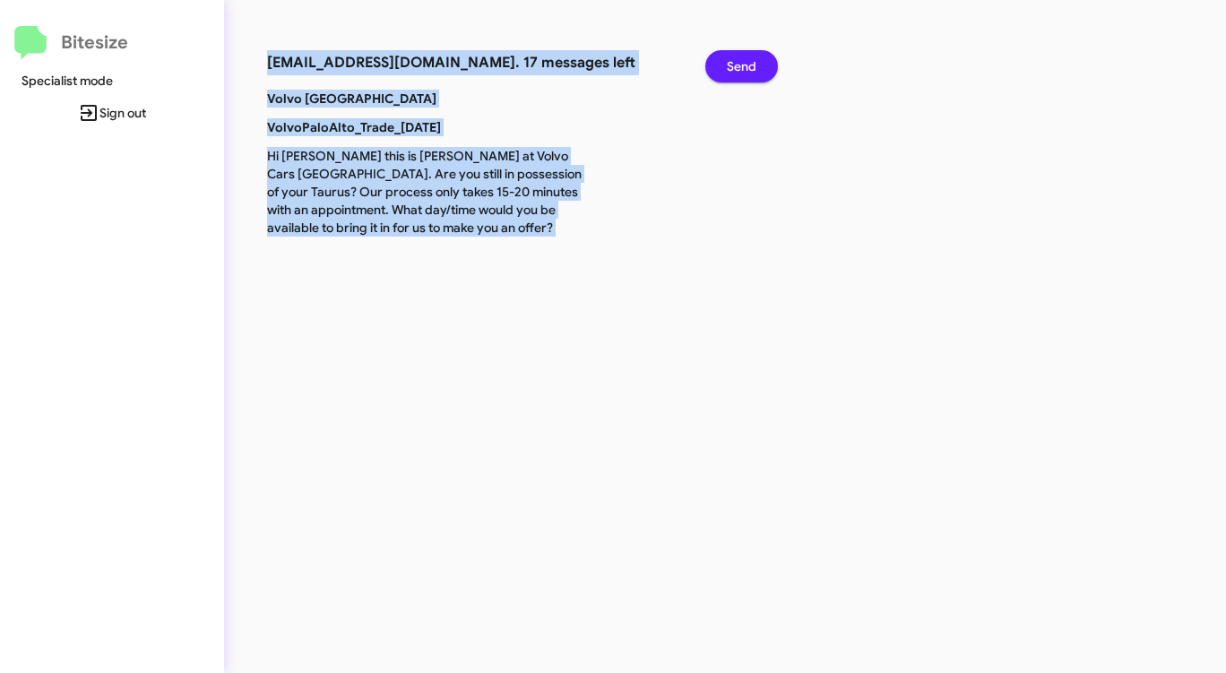
click at [752, 57] on span "Send" at bounding box center [742, 66] width 30 height 32
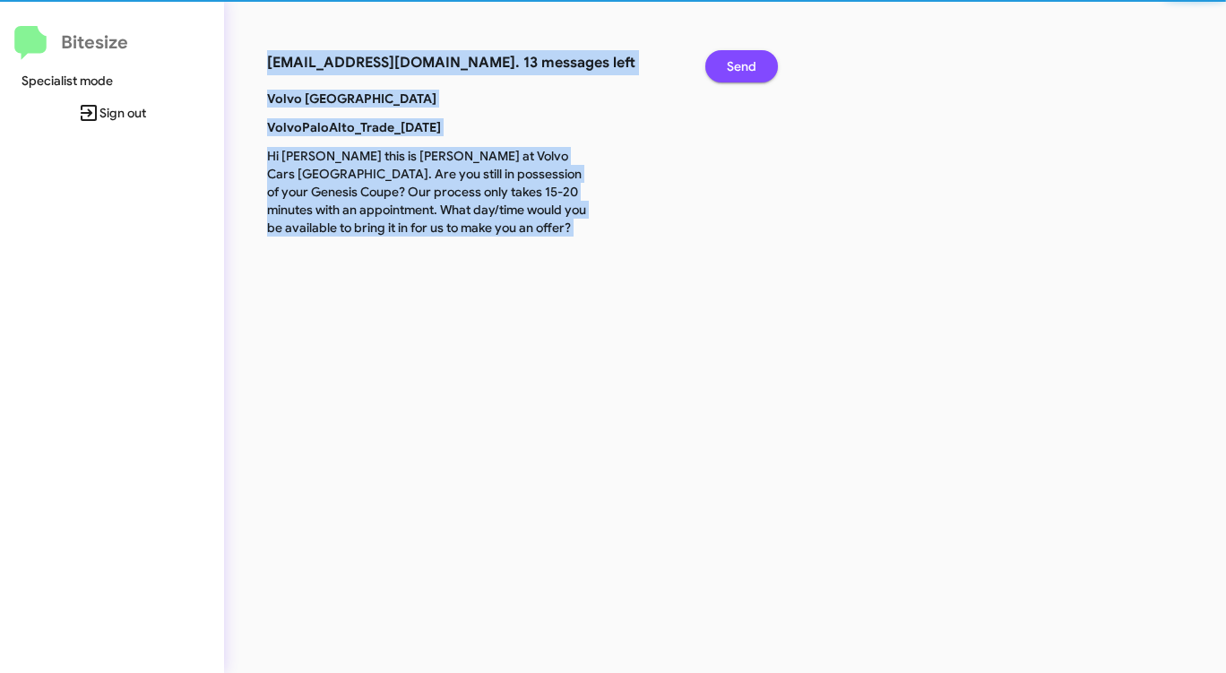
click at [752, 57] on span "Send" at bounding box center [742, 66] width 30 height 32
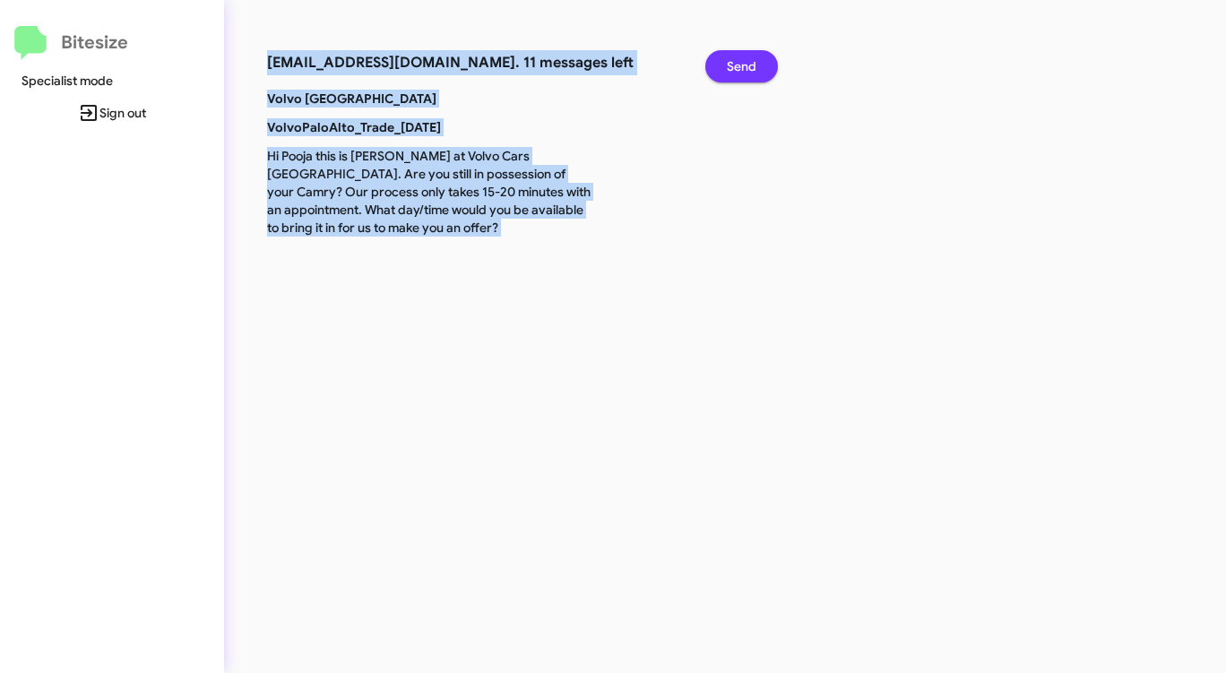
click at [752, 57] on span "Send" at bounding box center [742, 66] width 30 height 32
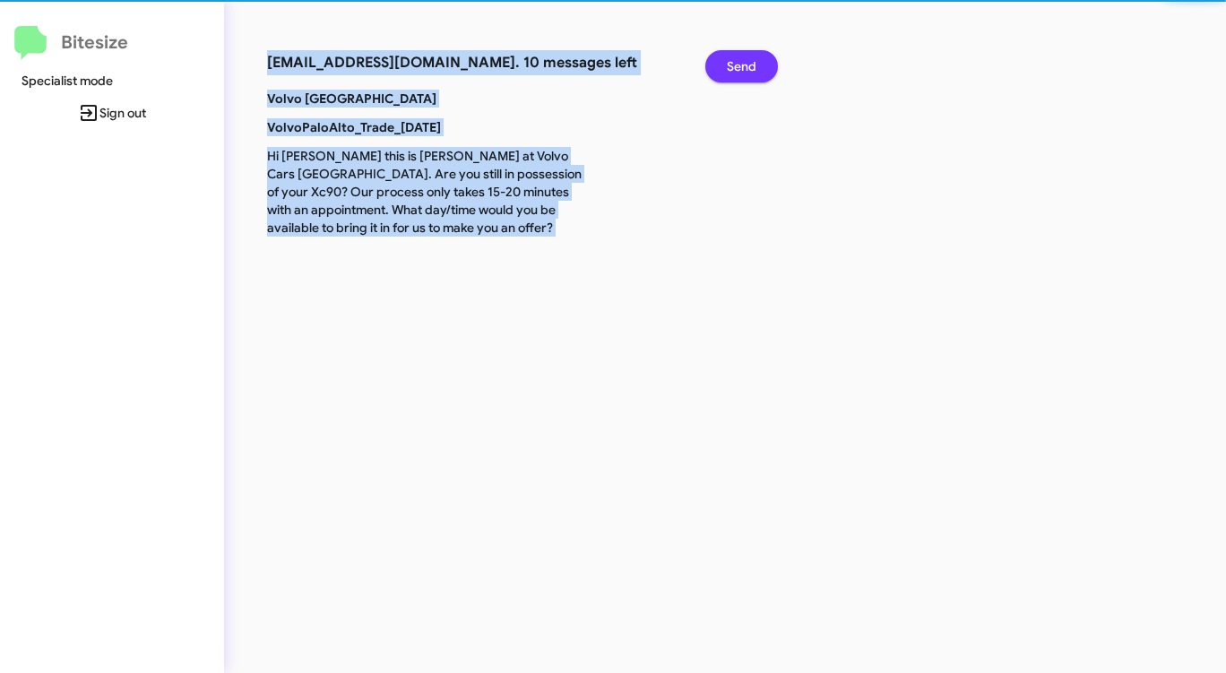
click at [752, 57] on span "Send" at bounding box center [742, 66] width 30 height 32
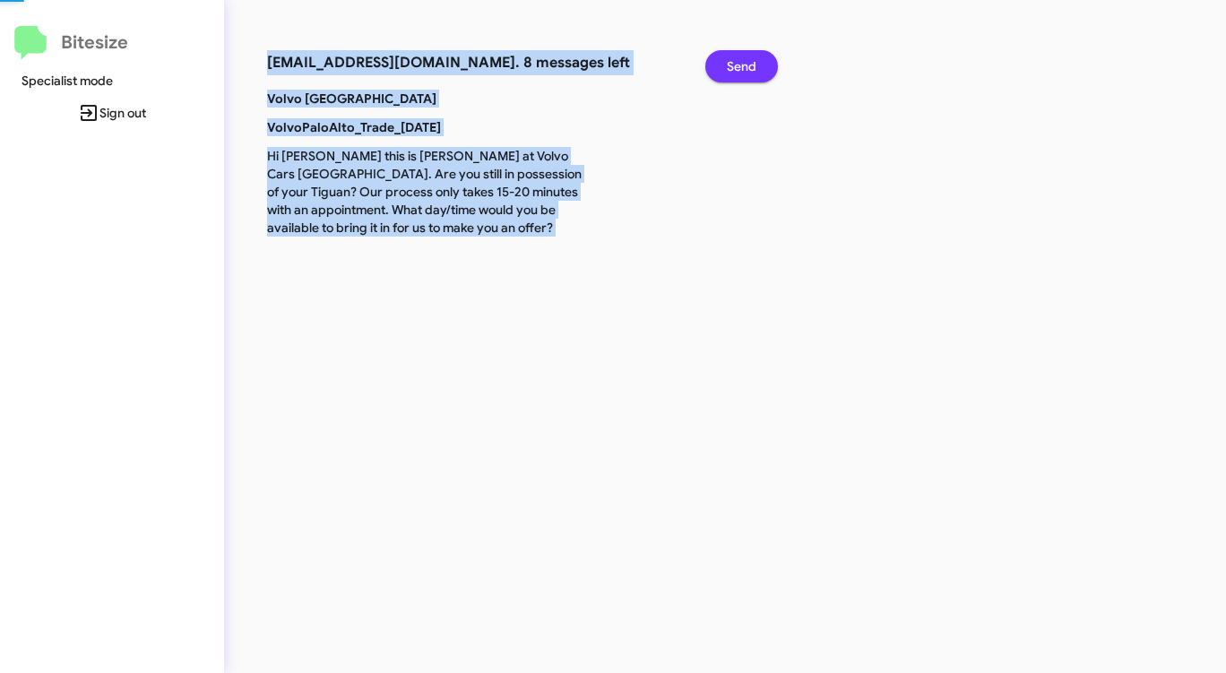
click at [752, 57] on span "Send" at bounding box center [742, 66] width 30 height 32
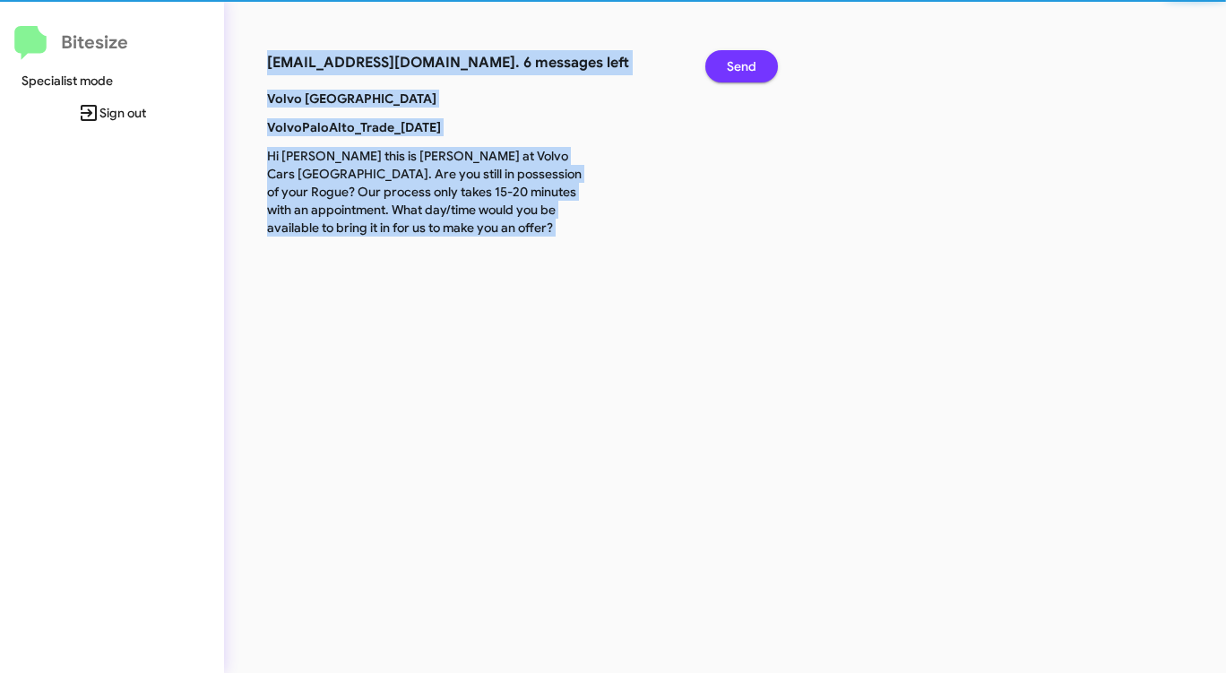
click at [752, 57] on span "Send" at bounding box center [742, 66] width 30 height 32
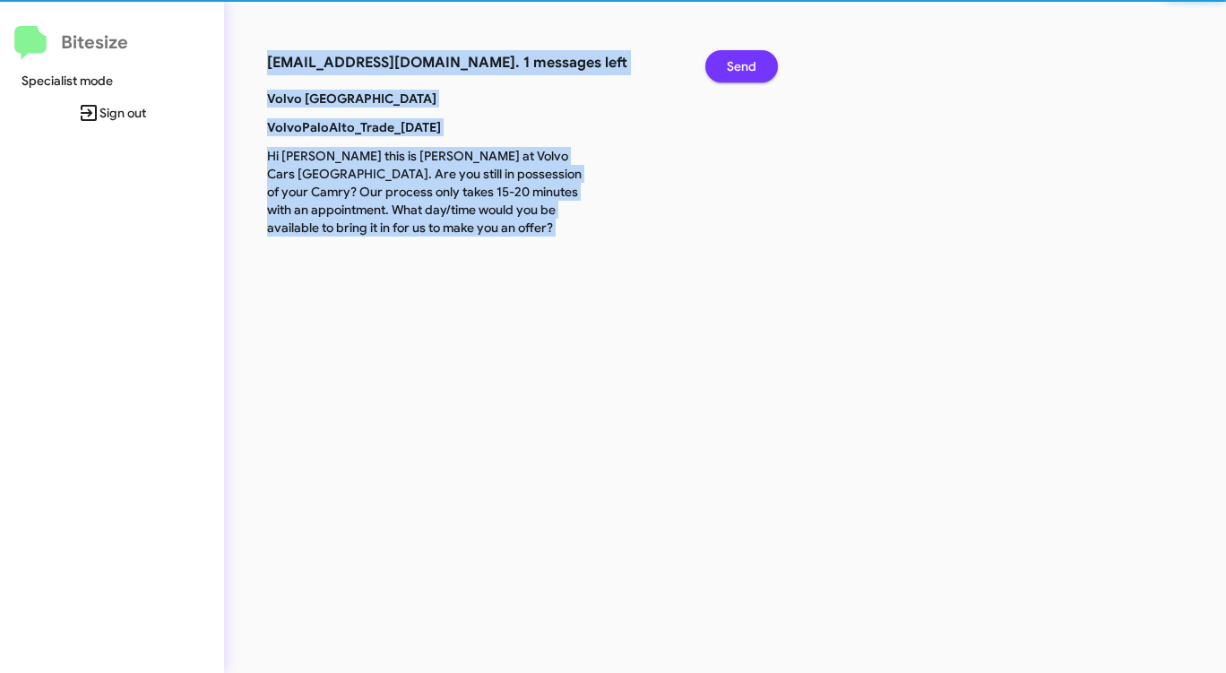
click at [752, 57] on span "Send" at bounding box center [742, 66] width 30 height 32
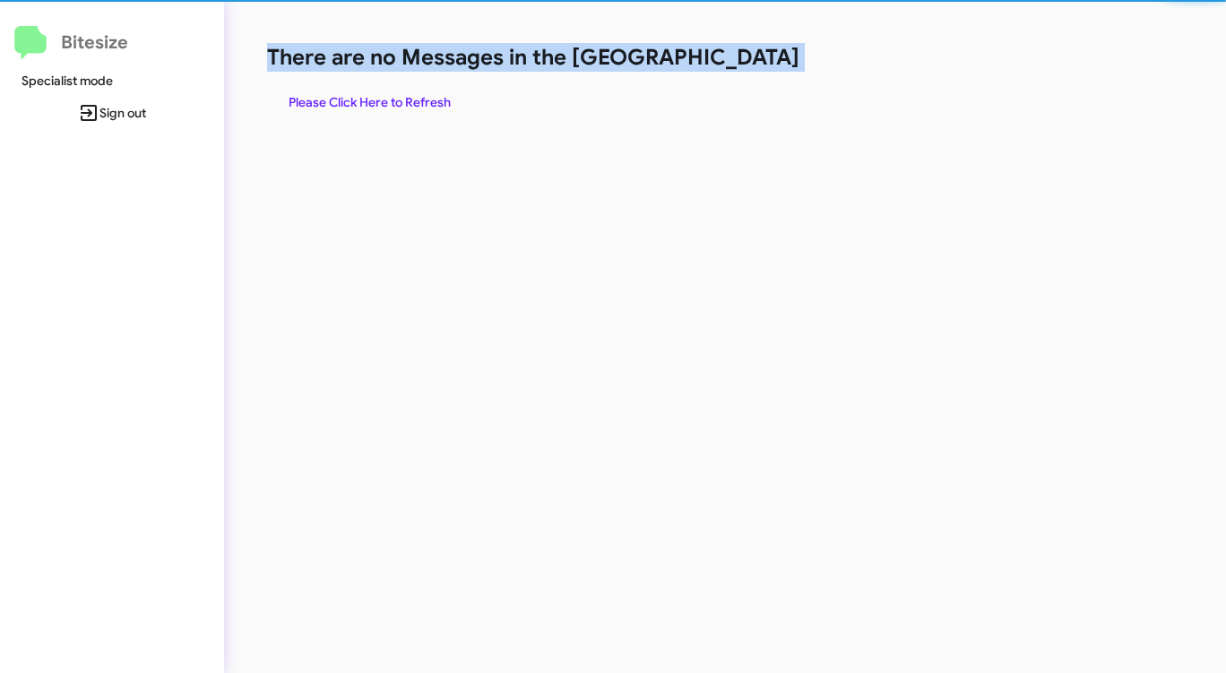
click at [752, 57] on h1 "There are no Messages in the [GEOGRAPHIC_DATA]" at bounding box center [641, 57] width 749 height 29
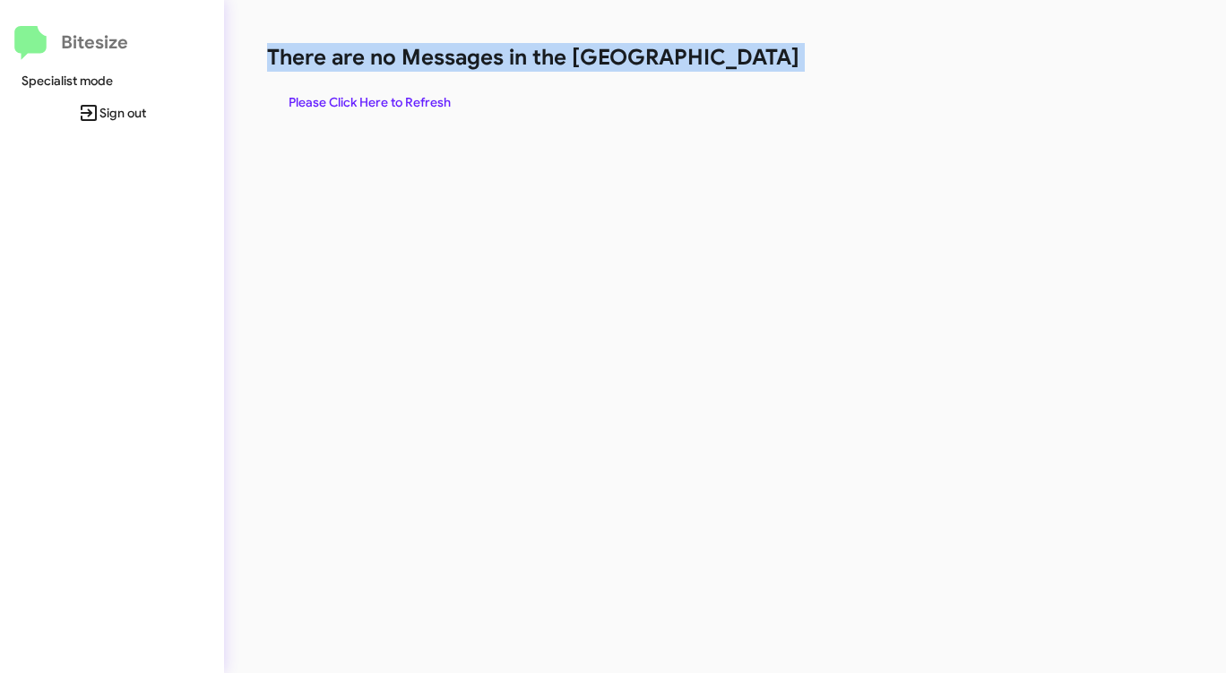
click at [752, 57] on h1 "There are no Messages in the [GEOGRAPHIC_DATA]" at bounding box center [641, 57] width 749 height 29
click at [355, 99] on span "Please Click Here to Refresh" at bounding box center [370, 102] width 162 height 32
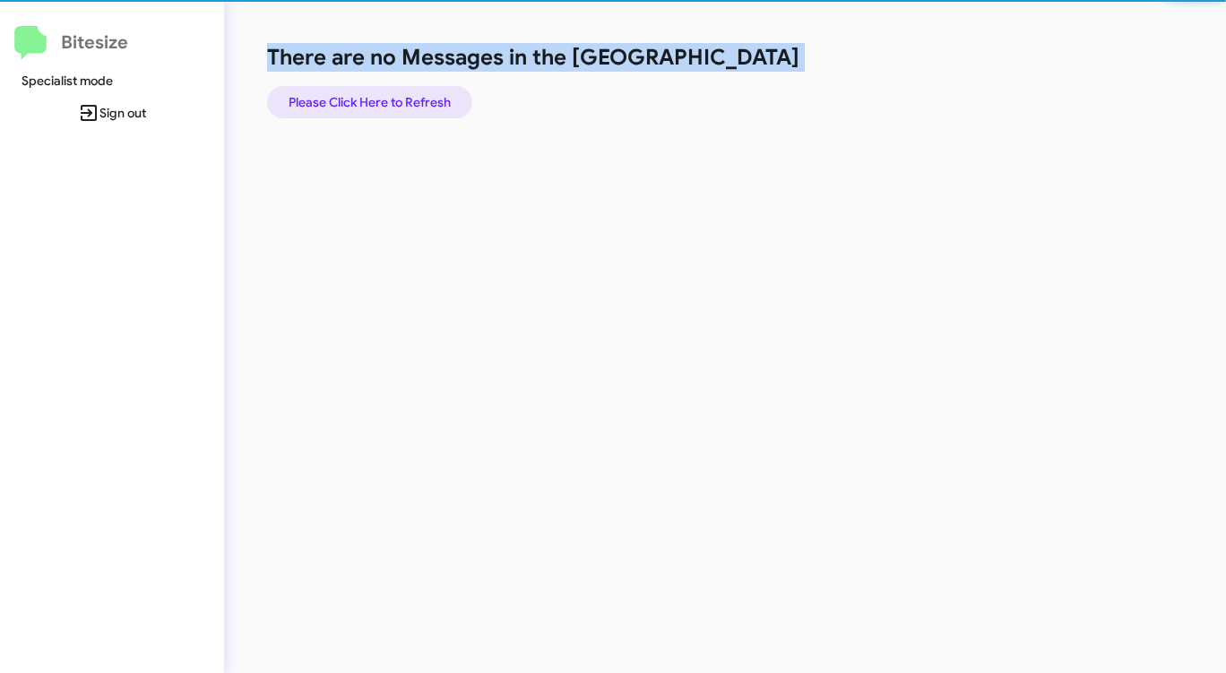
click at [355, 99] on span "Please Click Here to Refresh" at bounding box center [370, 102] width 162 height 32
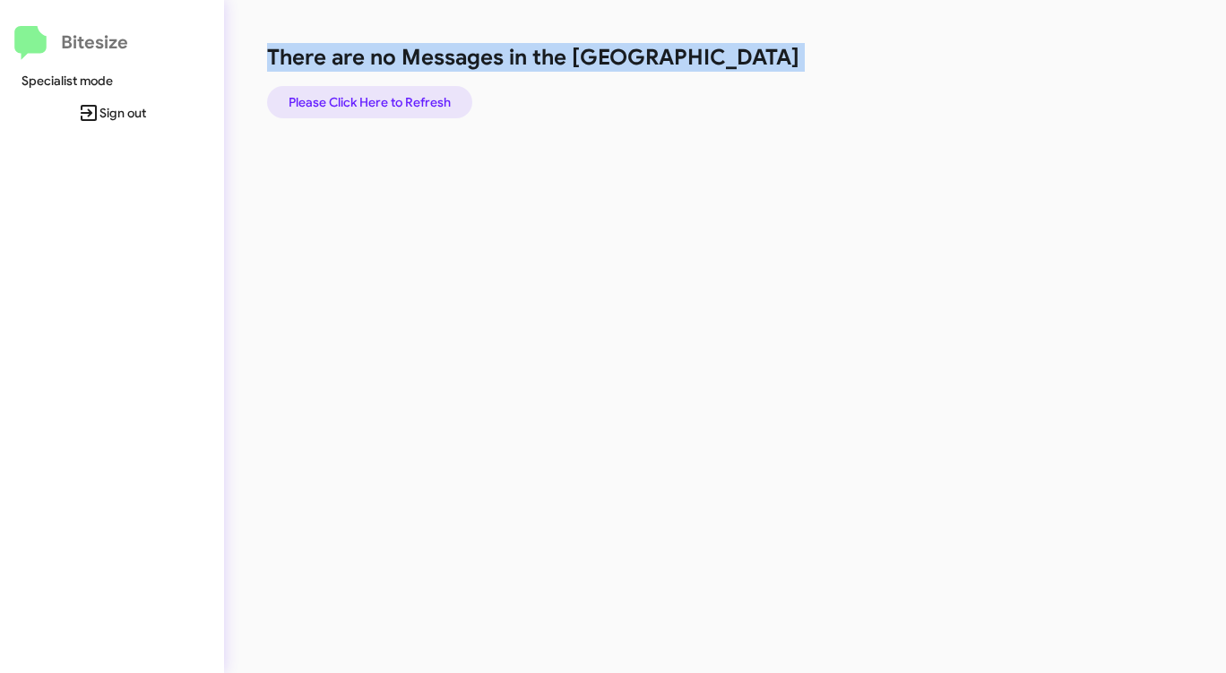
click at [349, 99] on span "Please Click Here to Refresh" at bounding box center [370, 102] width 162 height 32
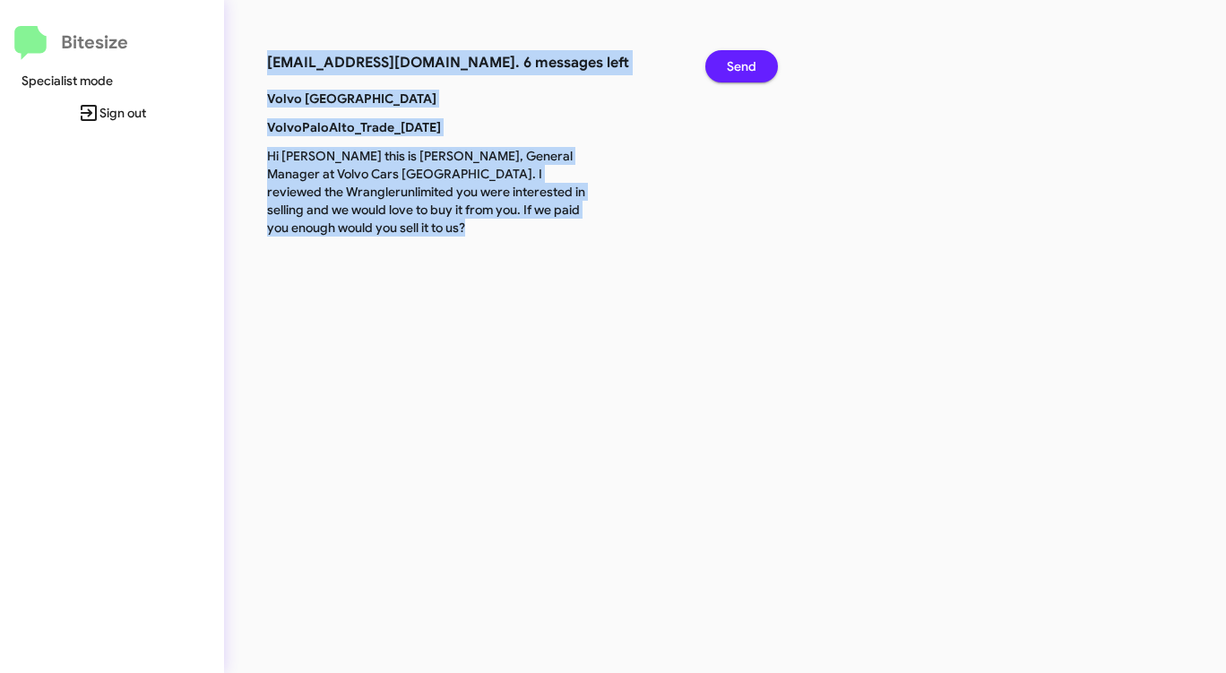
click at [754, 59] on span "Send" at bounding box center [742, 66] width 30 height 32
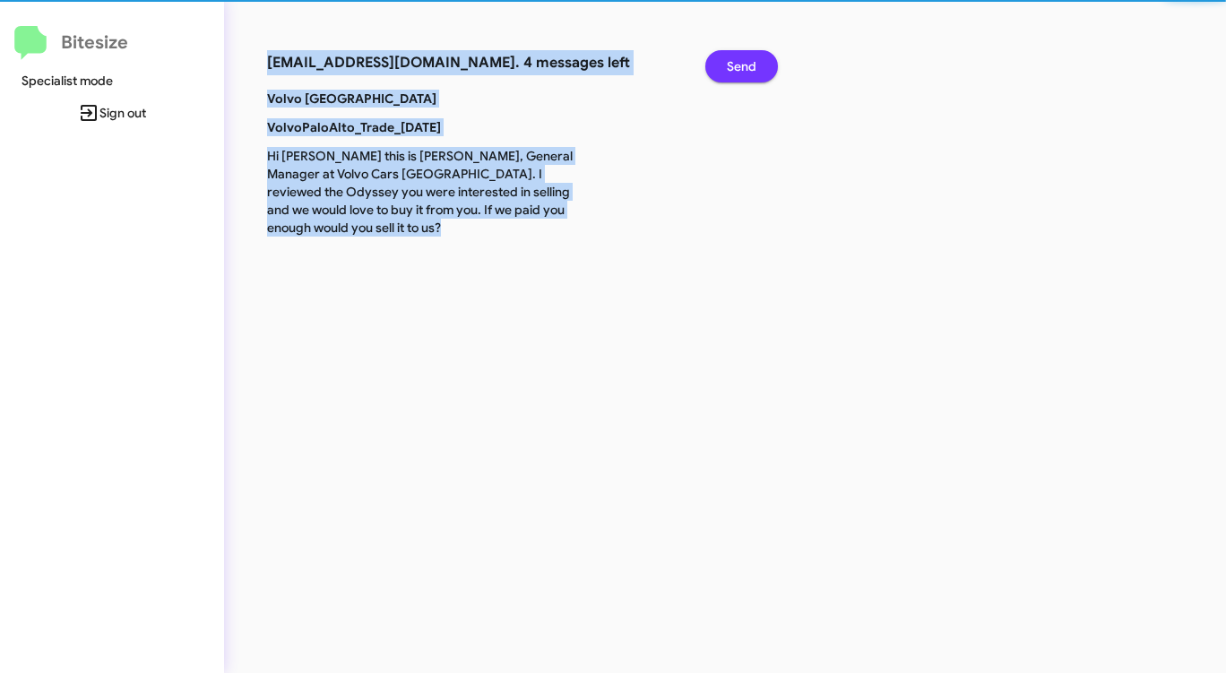
click at [754, 59] on span "Send" at bounding box center [742, 66] width 30 height 32
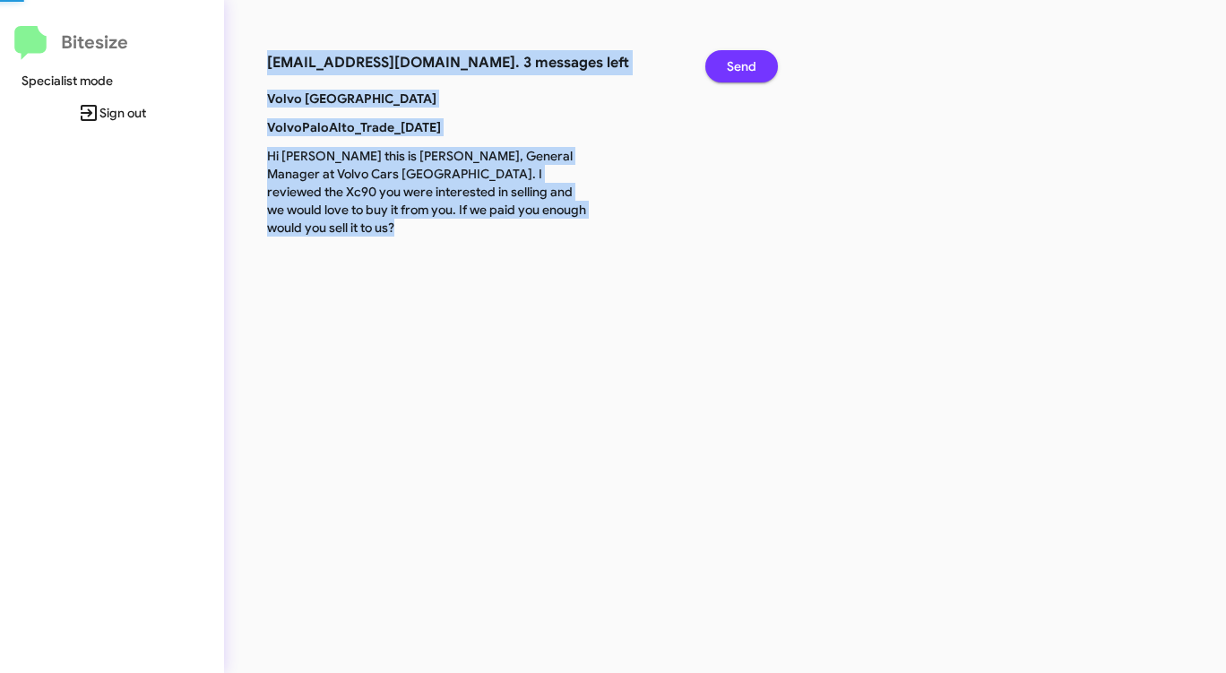
click at [754, 59] on span "Send" at bounding box center [742, 66] width 30 height 32
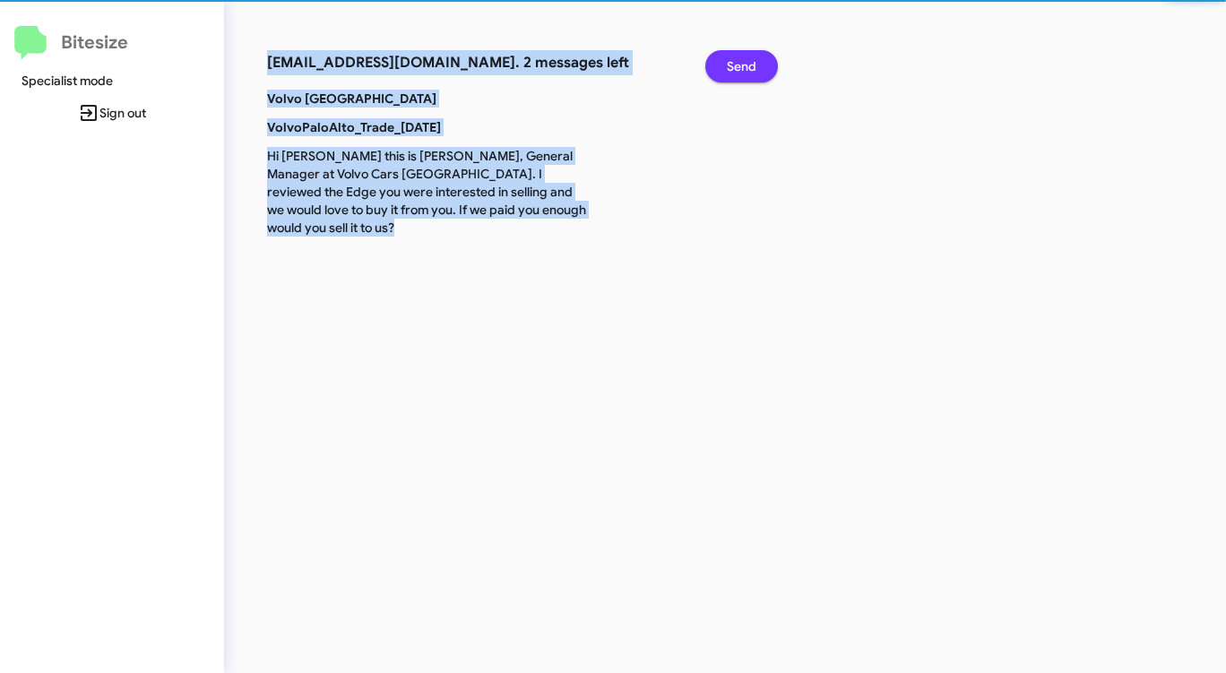
click at [754, 59] on span "Send" at bounding box center [742, 66] width 30 height 32
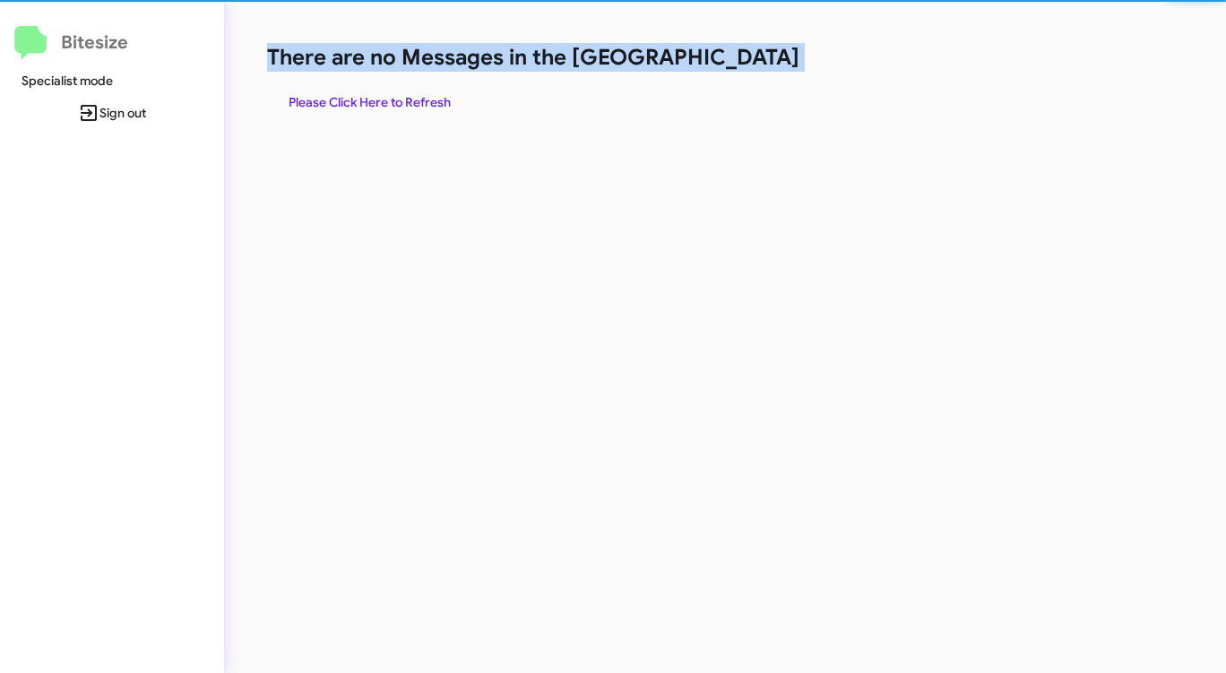
click at [754, 59] on h1 "There are no Messages in the [GEOGRAPHIC_DATA]" at bounding box center [641, 57] width 749 height 29
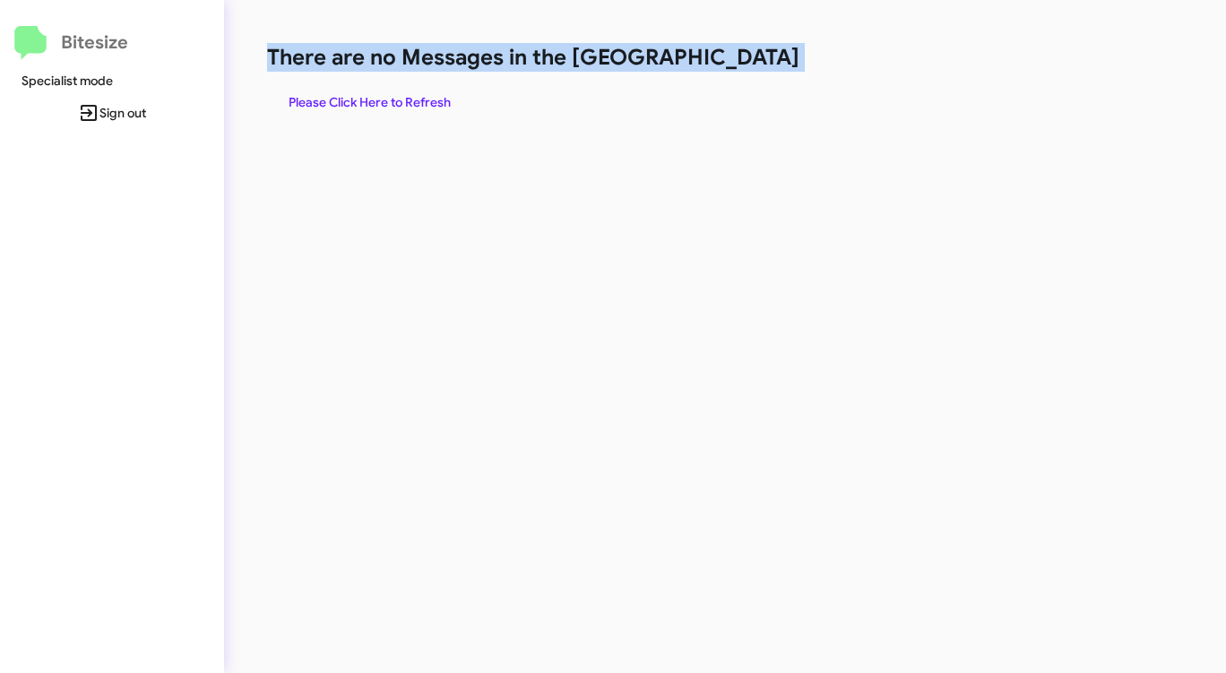
click at [754, 59] on h1 "There are no Messages in the [GEOGRAPHIC_DATA]" at bounding box center [641, 57] width 749 height 29
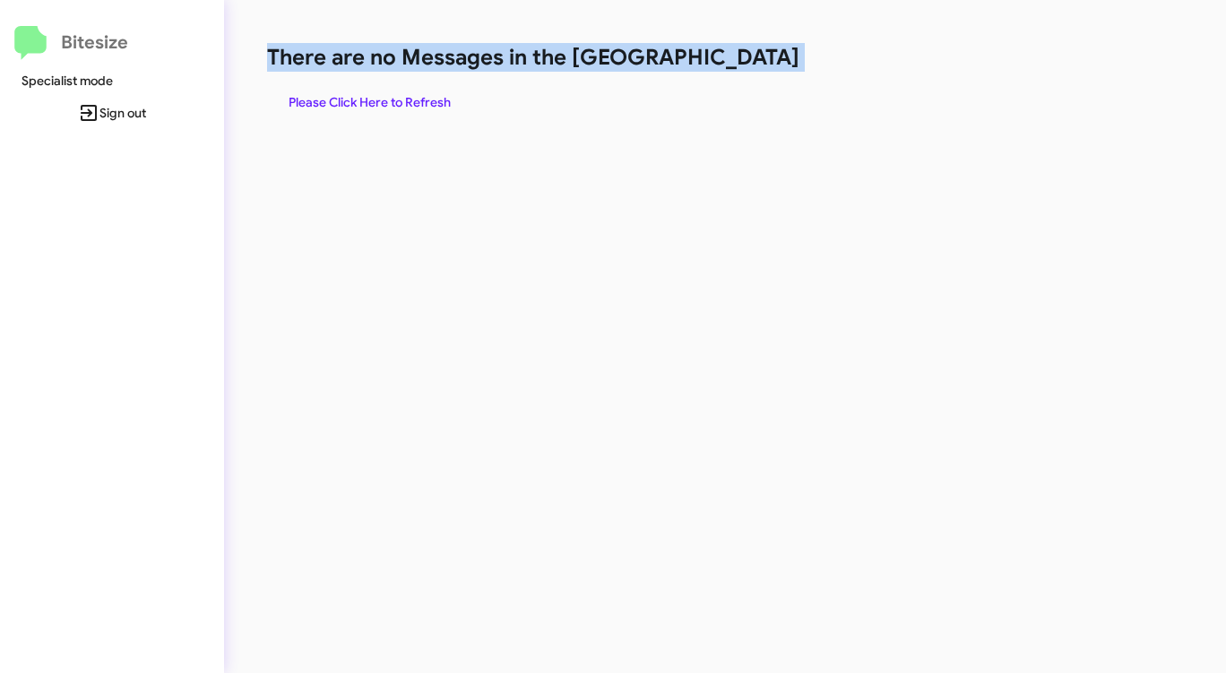
click at [754, 59] on h1 "There are no Messages in the [GEOGRAPHIC_DATA]" at bounding box center [641, 57] width 749 height 29
click at [754, 58] on h1 "There are no Messages in the [GEOGRAPHIC_DATA]" at bounding box center [641, 57] width 749 height 29
click at [358, 95] on span "Please Click Here to Refresh" at bounding box center [370, 102] width 162 height 32
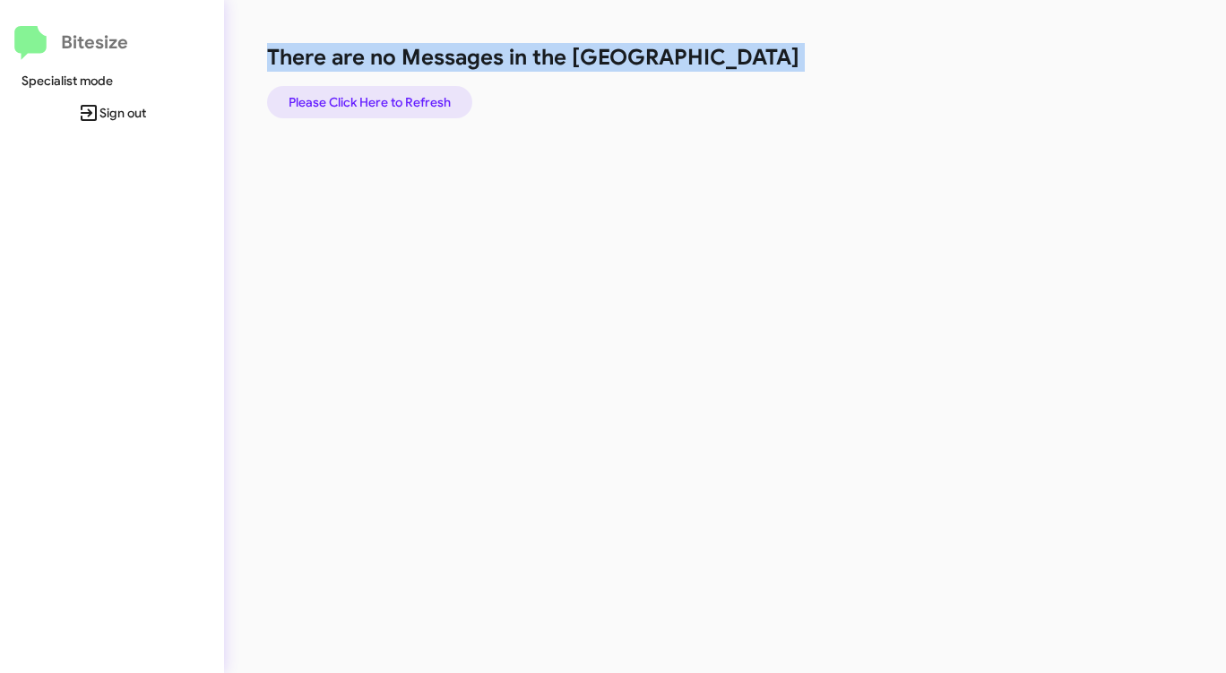
click at [360, 94] on span "Please Click Here to Refresh" at bounding box center [370, 102] width 162 height 32
click at [358, 94] on span "Please Click Here to Refresh" at bounding box center [370, 102] width 162 height 32
